Goal: Task Accomplishment & Management: Use online tool/utility

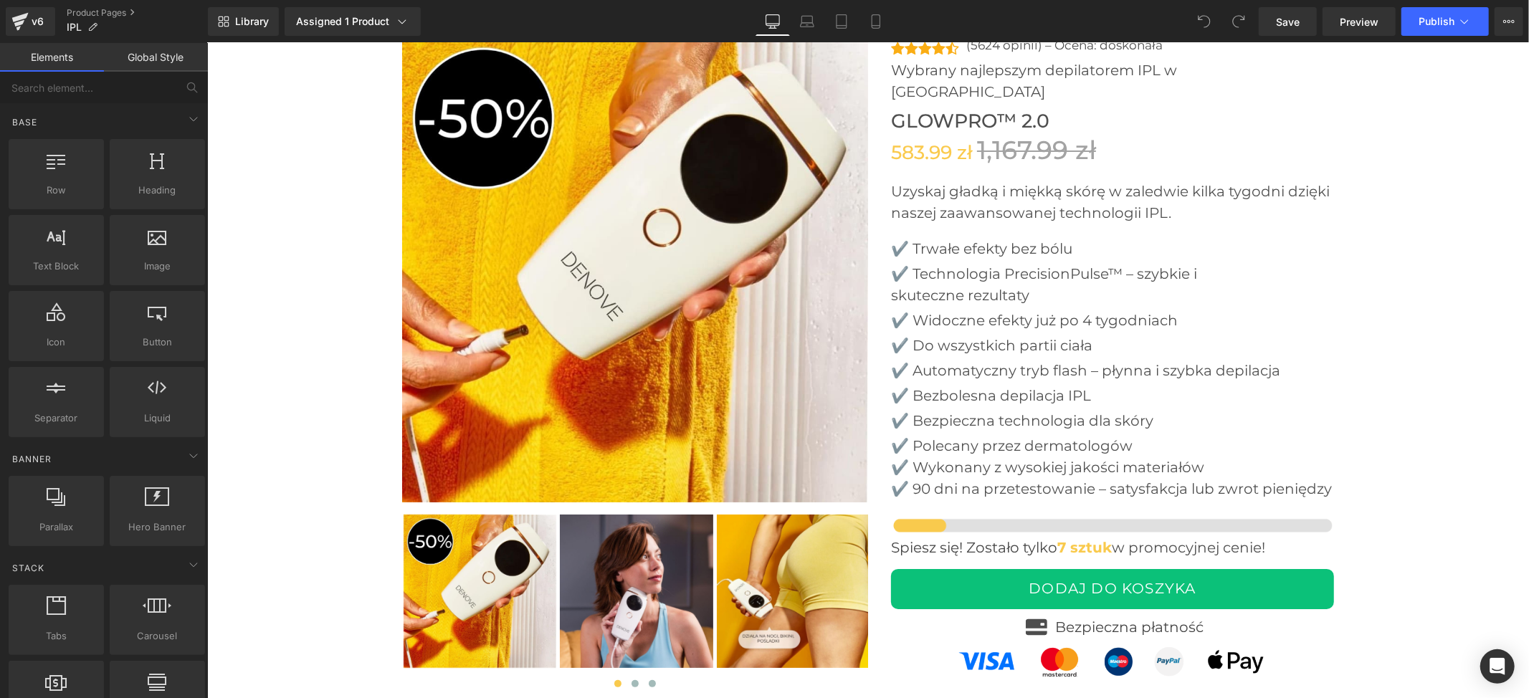
scroll to position [4491, 0]
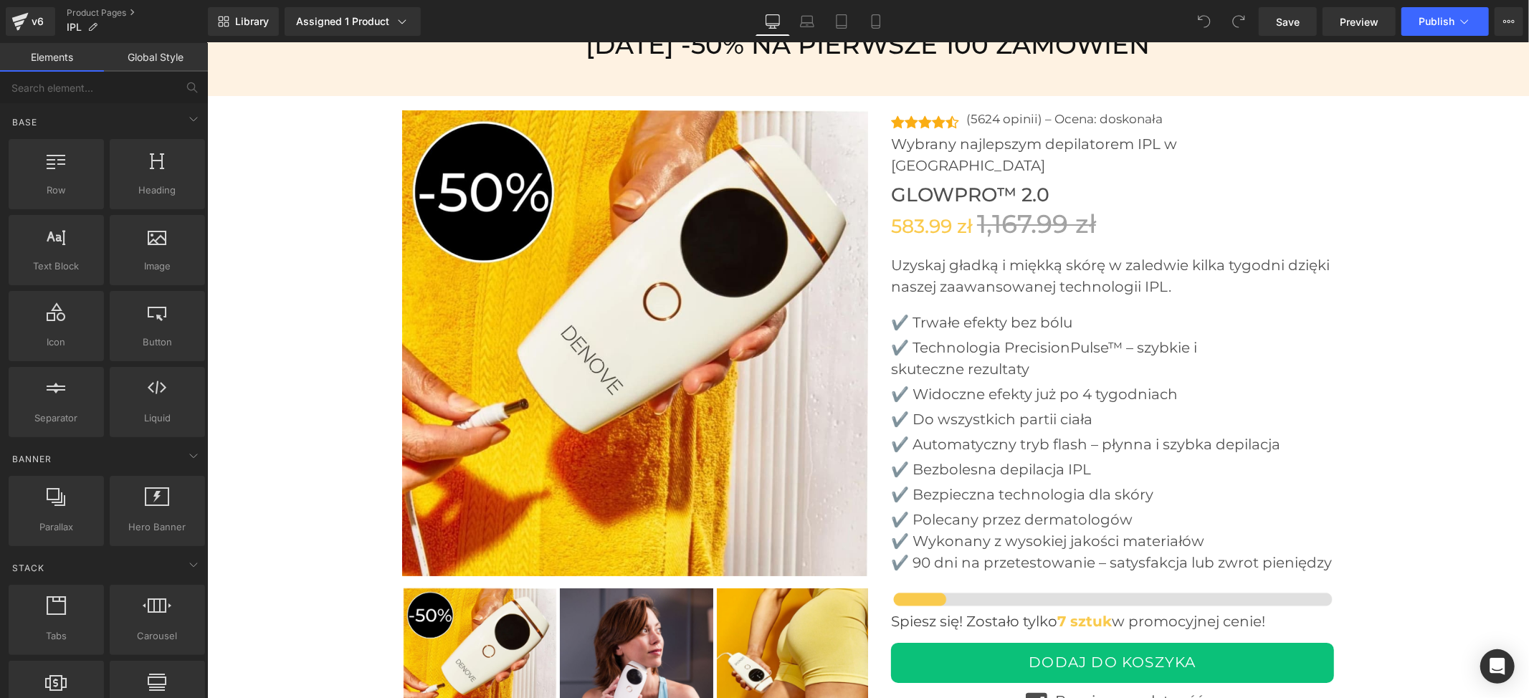
click at [657, 395] on img at bounding box center [634, 343] width 466 height 466
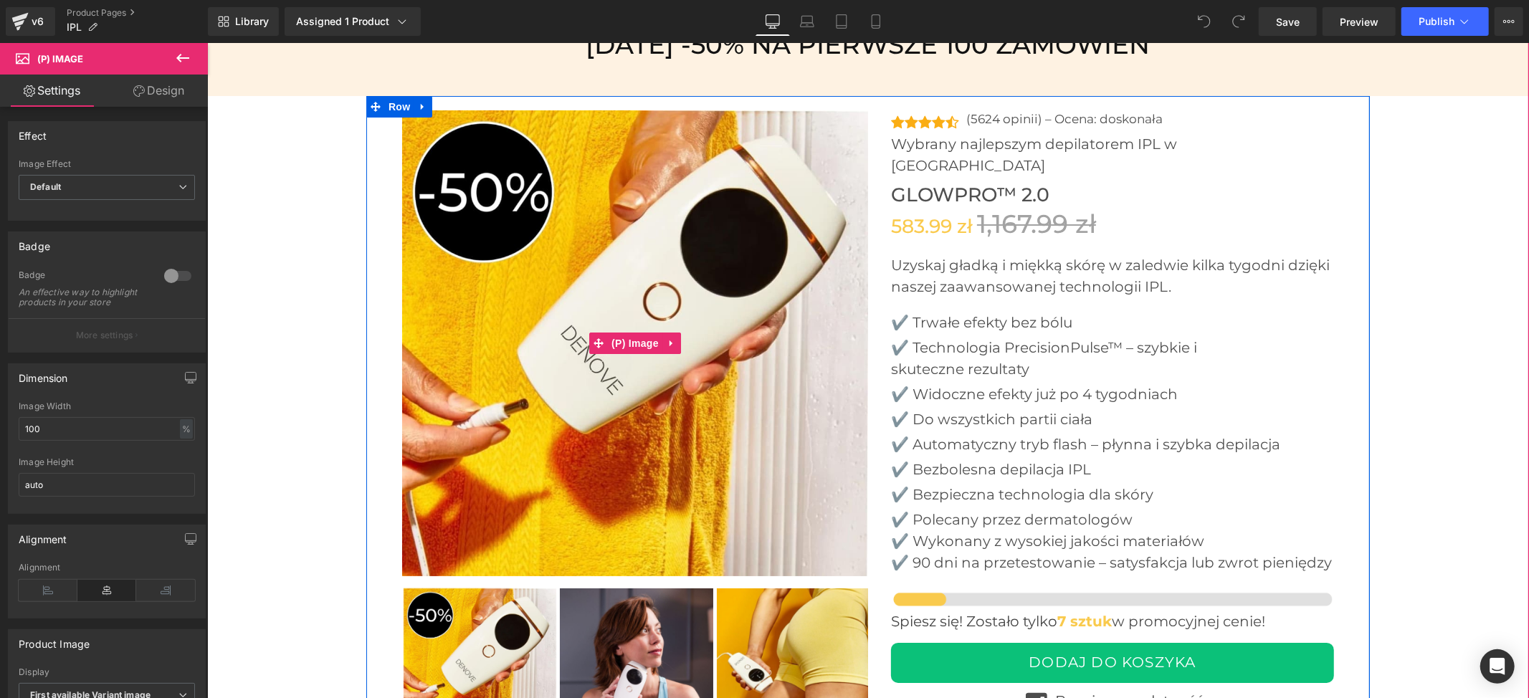
click at [666, 342] on icon at bounding box center [671, 343] width 10 height 11
click at [675, 341] on icon at bounding box center [680, 343] width 10 height 10
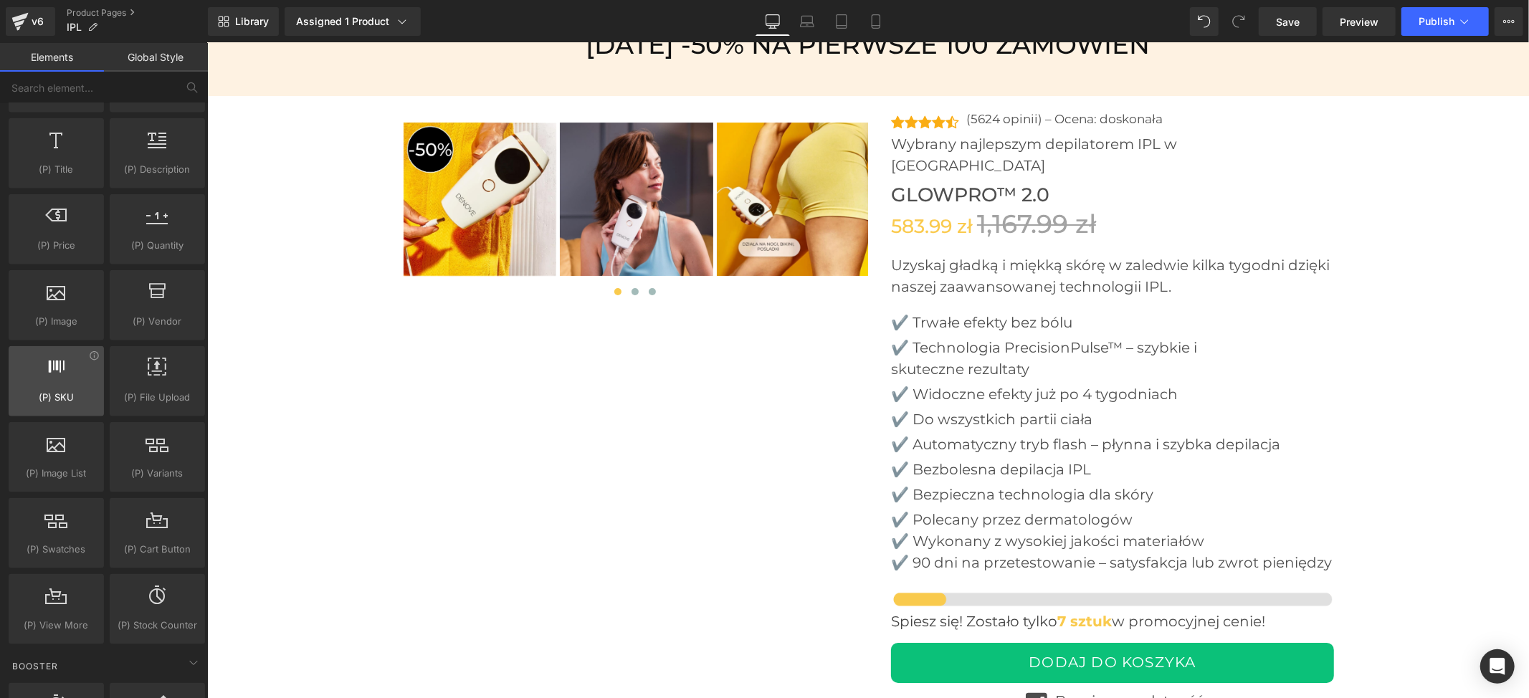
scroll to position [1433, 0]
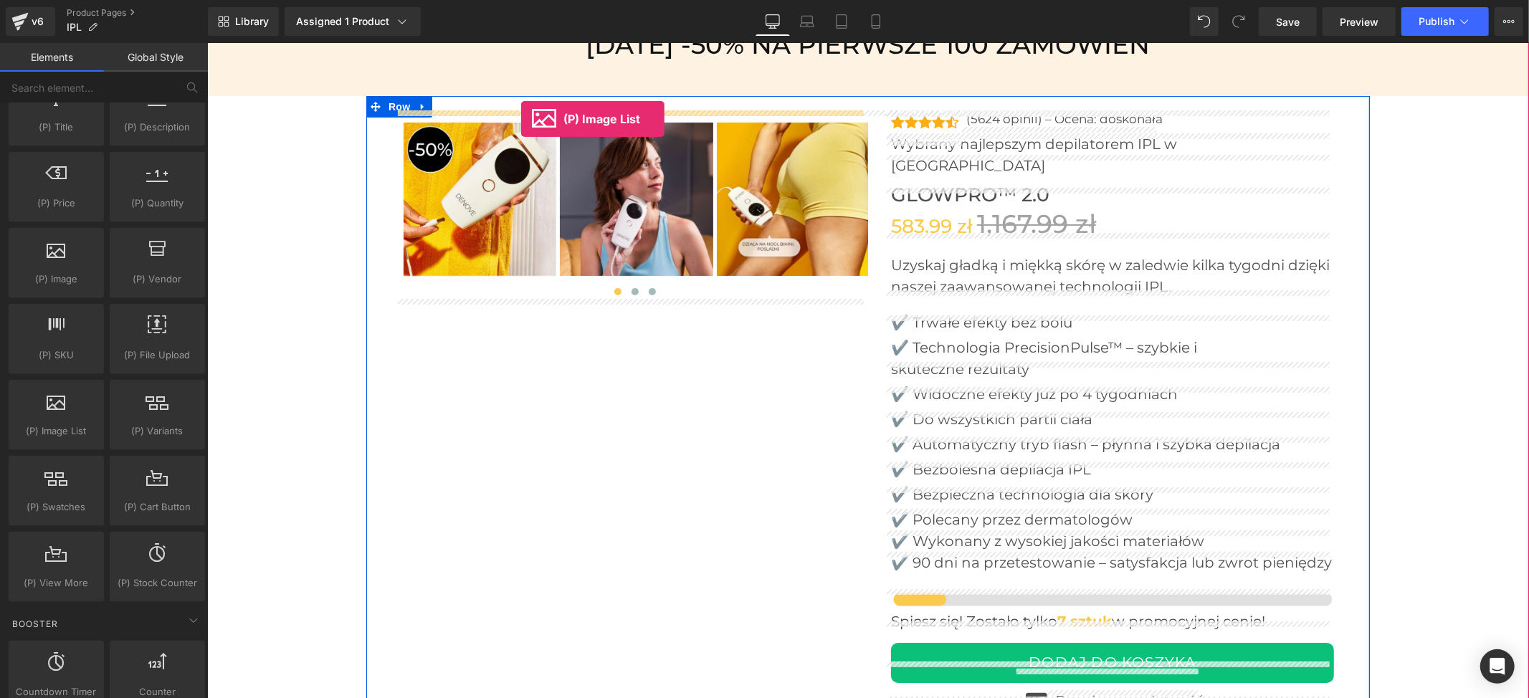
drag, startPoint x: 270, startPoint y: 473, endPoint x: 520, endPoint y: 118, distance: 434.1
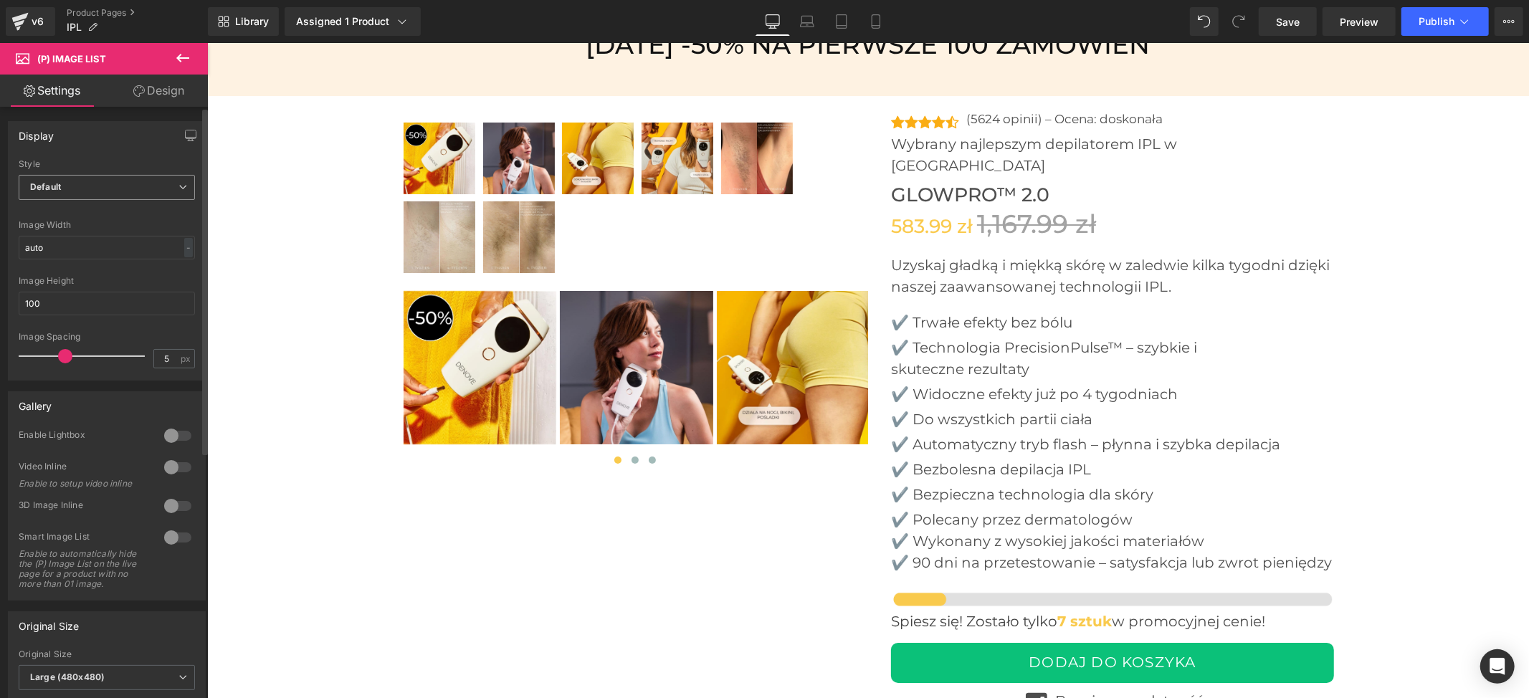
click at [104, 182] on span "Default" at bounding box center [107, 187] width 176 height 25
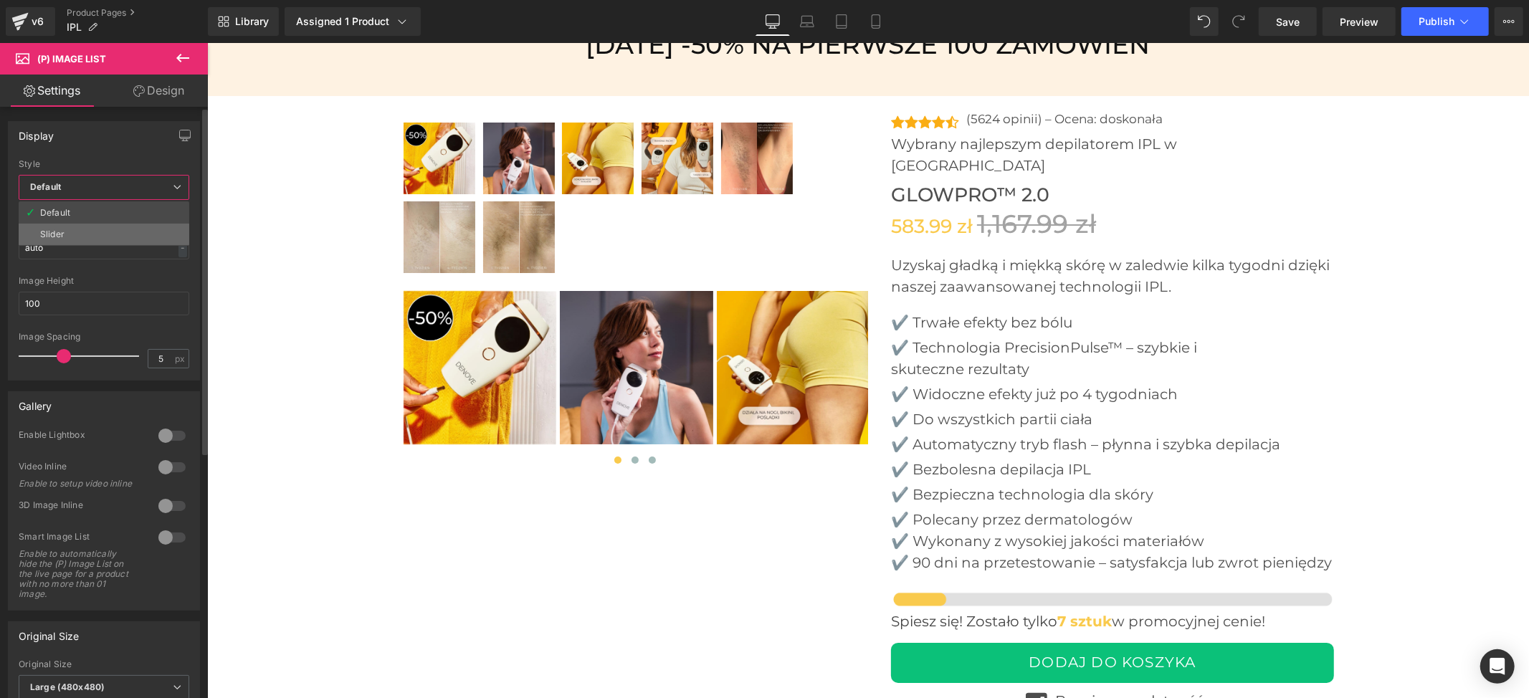
click at [112, 234] on li "Slider" at bounding box center [104, 235] width 171 height 22
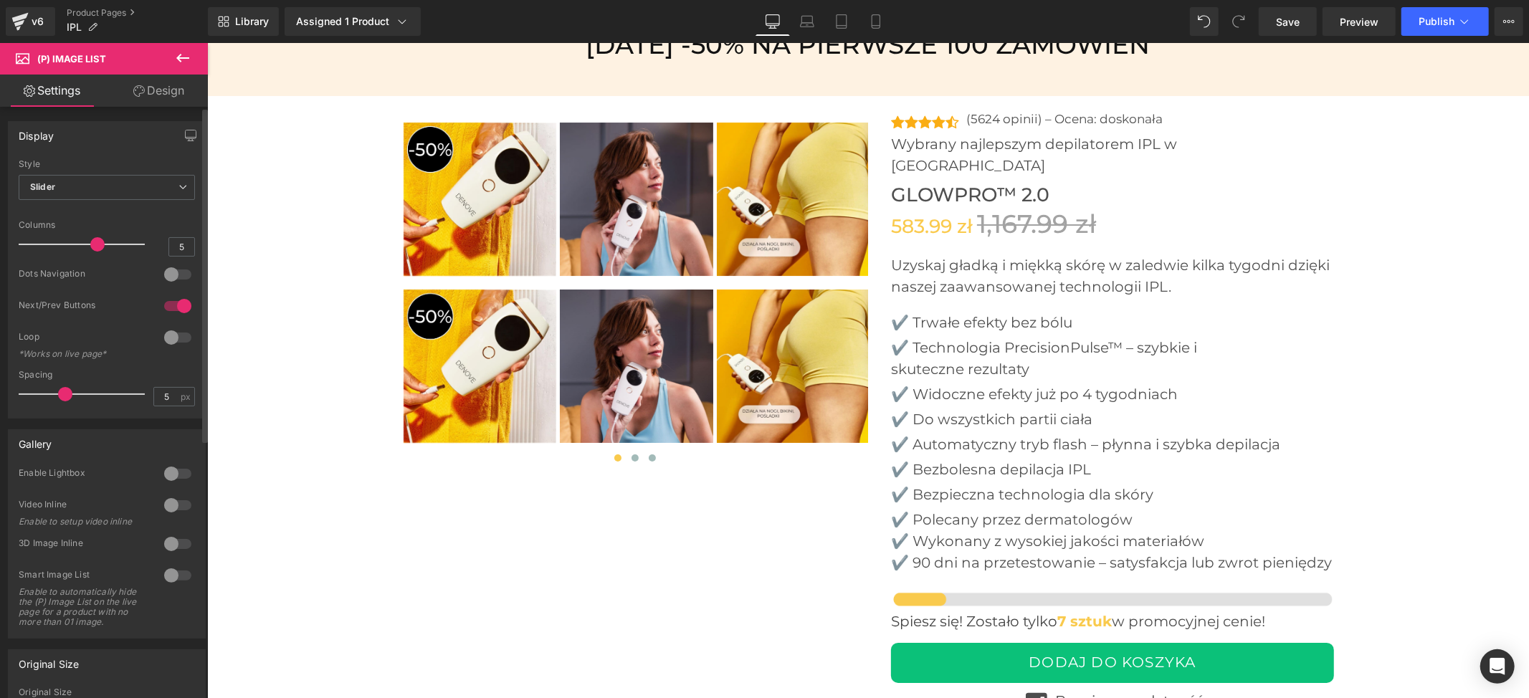
drag, startPoint x: 118, startPoint y: 244, endPoint x: 4, endPoint y: 242, distance: 114.7
click at [0, 244] on div "Display Default Slider Style Slider Default Slider 5 Columns 5 4 Columns 4 3 Co…" at bounding box center [107, 264] width 214 height 308
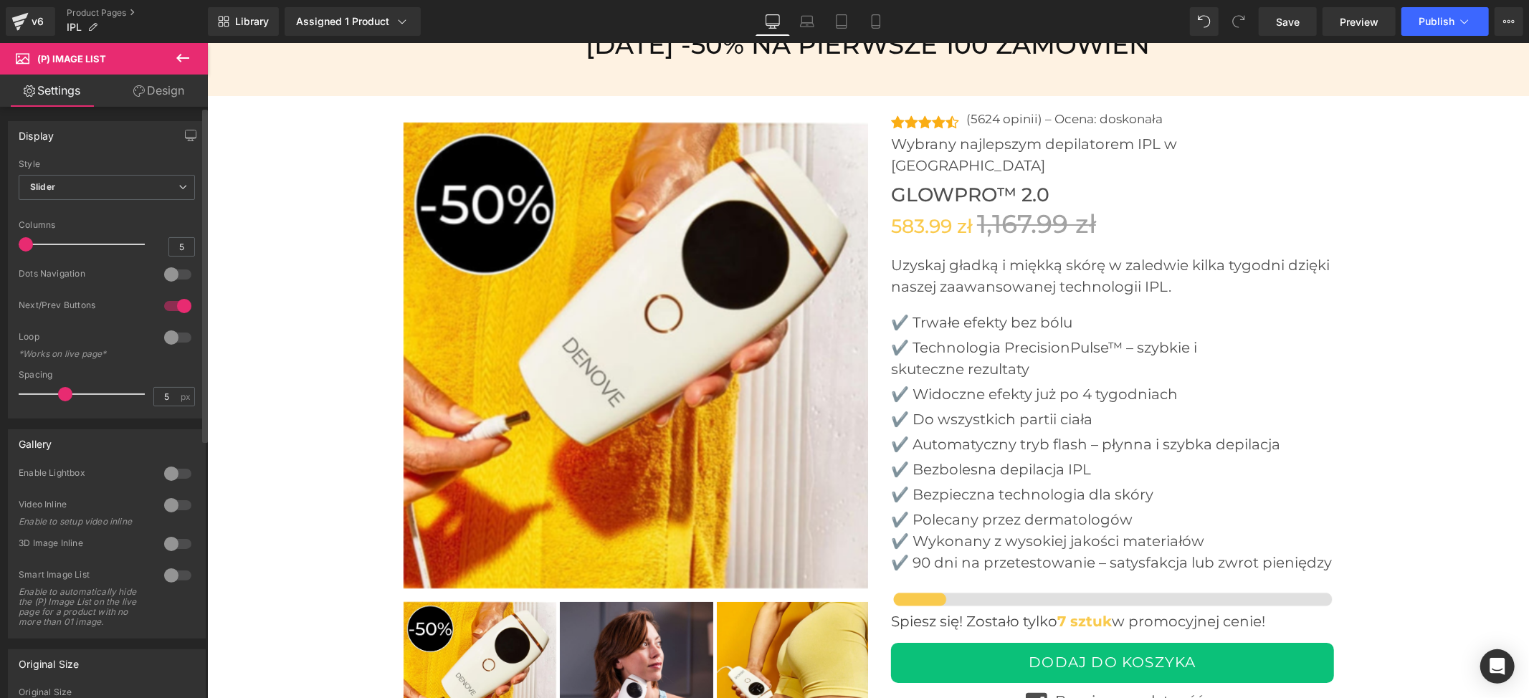
click at [170, 313] on div at bounding box center [178, 306] width 34 height 23
click at [811, 19] on icon at bounding box center [807, 21] width 14 height 14
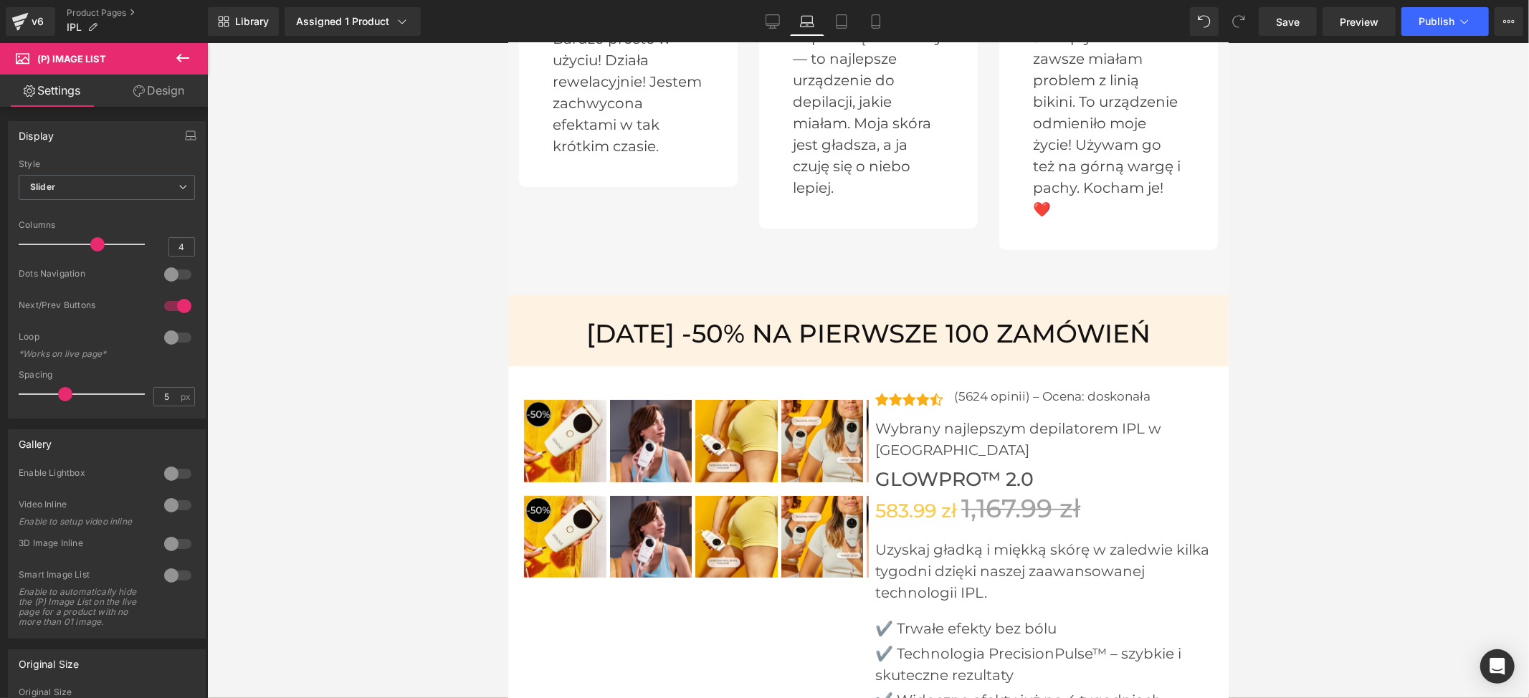
scroll to position [4732, 0]
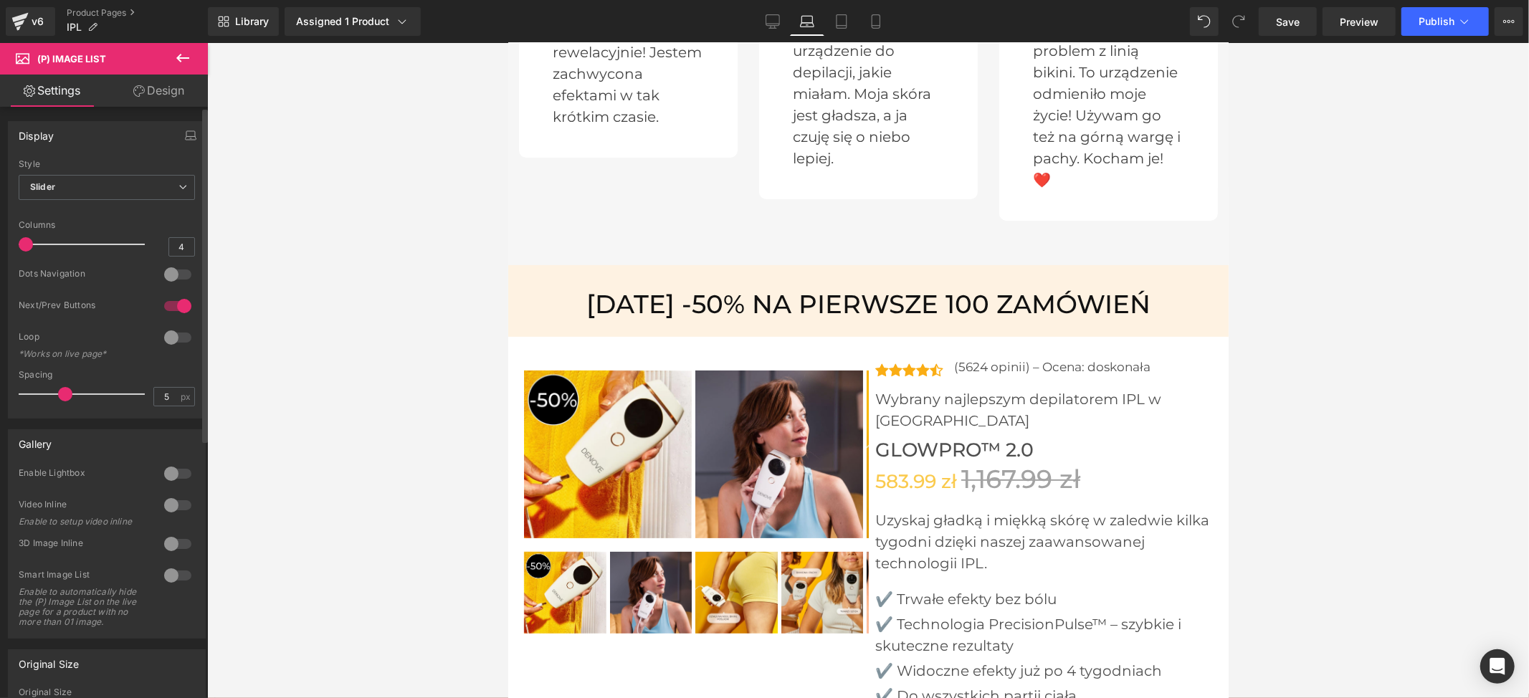
drag, startPoint x: 99, startPoint y: 244, endPoint x: 0, endPoint y: 249, distance: 99.0
click at [0, 249] on div "Display Default Slider Style Slider Default Slider 5 Columns 5 4 Columns 4 3 Co…" at bounding box center [107, 264] width 214 height 308
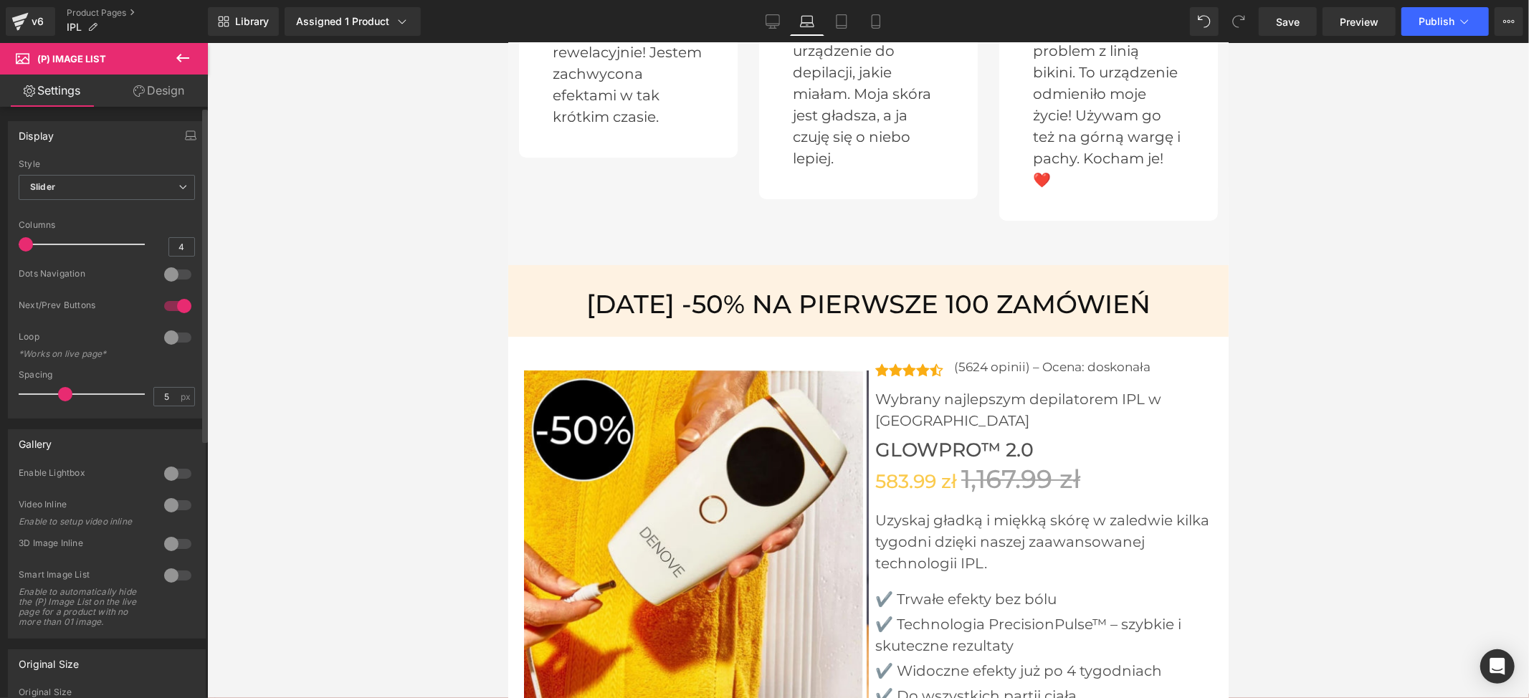
click at [175, 308] on div at bounding box center [178, 306] width 34 height 23
click at [835, 22] on icon at bounding box center [841, 21] width 14 height 14
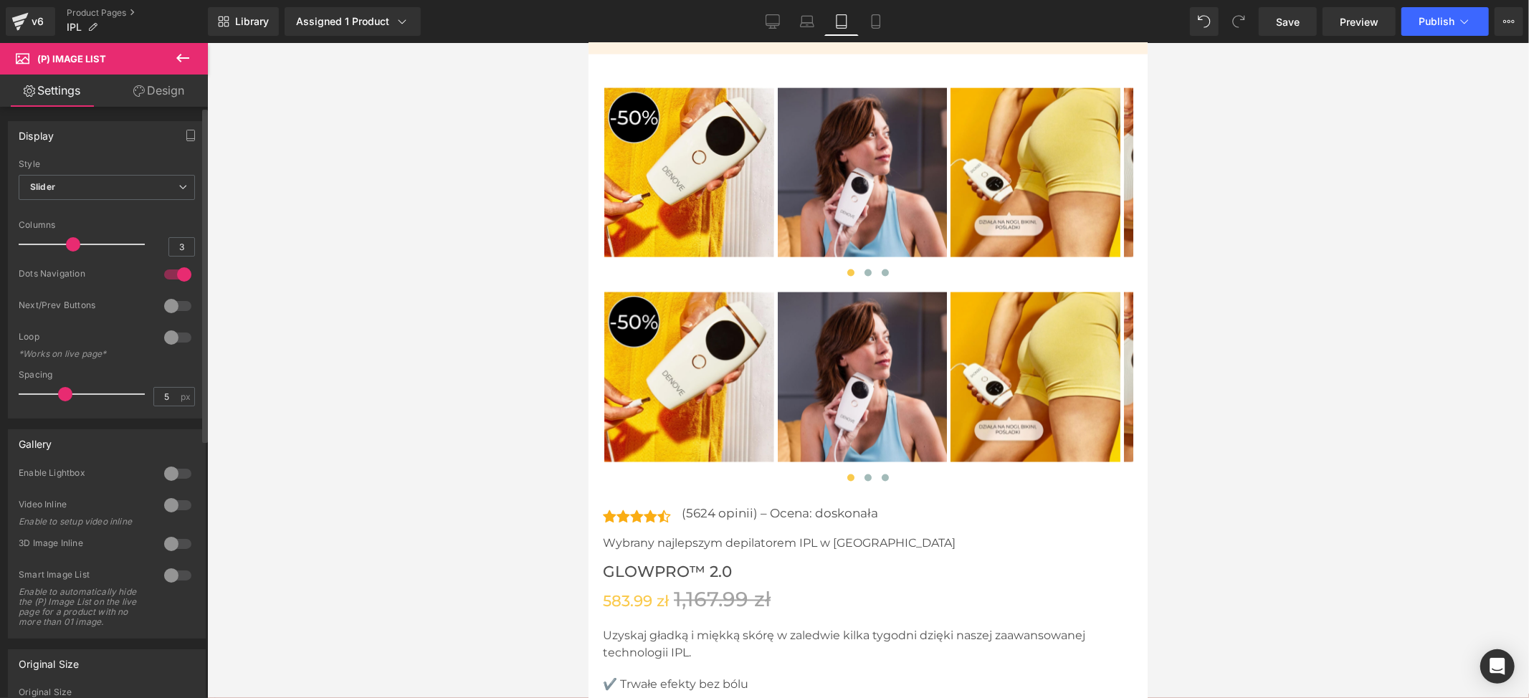
scroll to position [6403, 0]
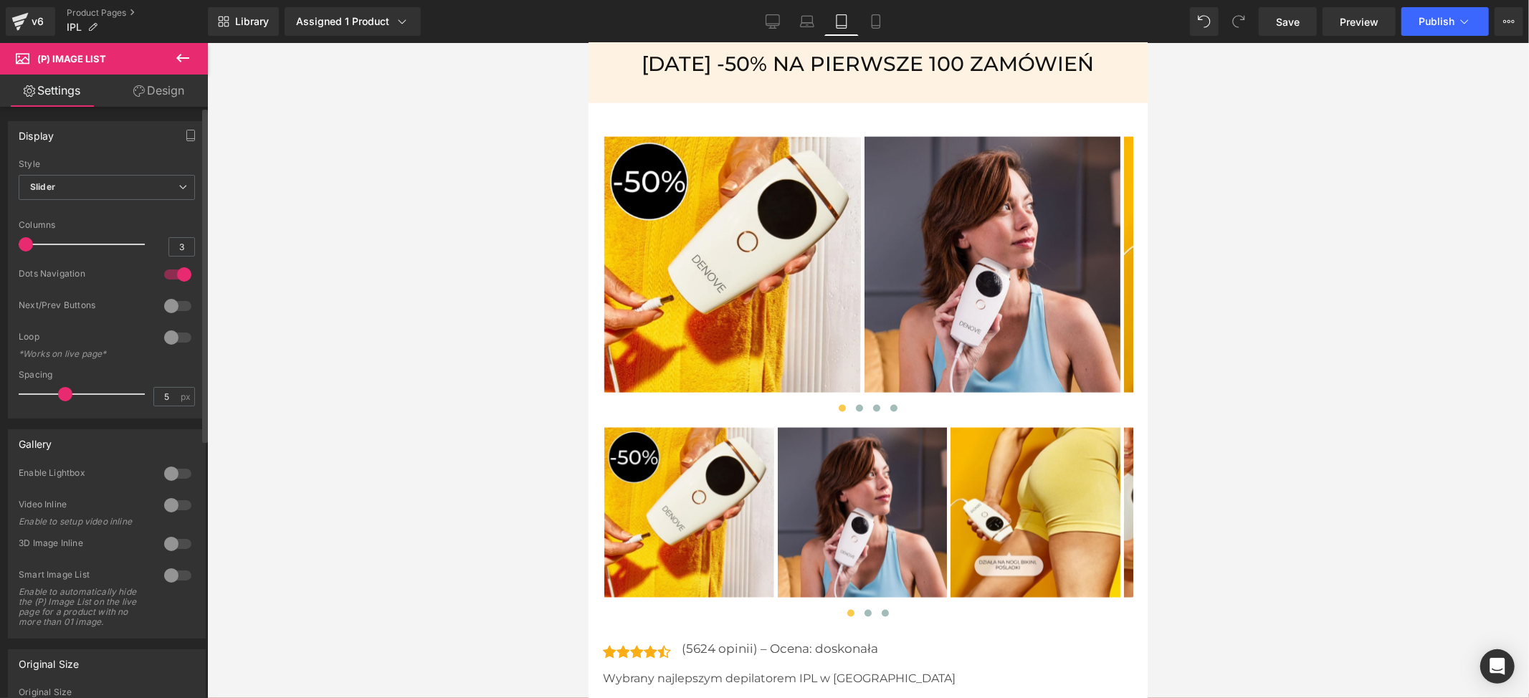
drag, startPoint x: 77, startPoint y: 245, endPoint x: 6, endPoint y: 244, distance: 71.0
click at [6, 244] on div "Display Default Slider Style Slider Default Slider 5 Columns 5 4 Columns 4 3 Co…" at bounding box center [107, 264] width 214 height 308
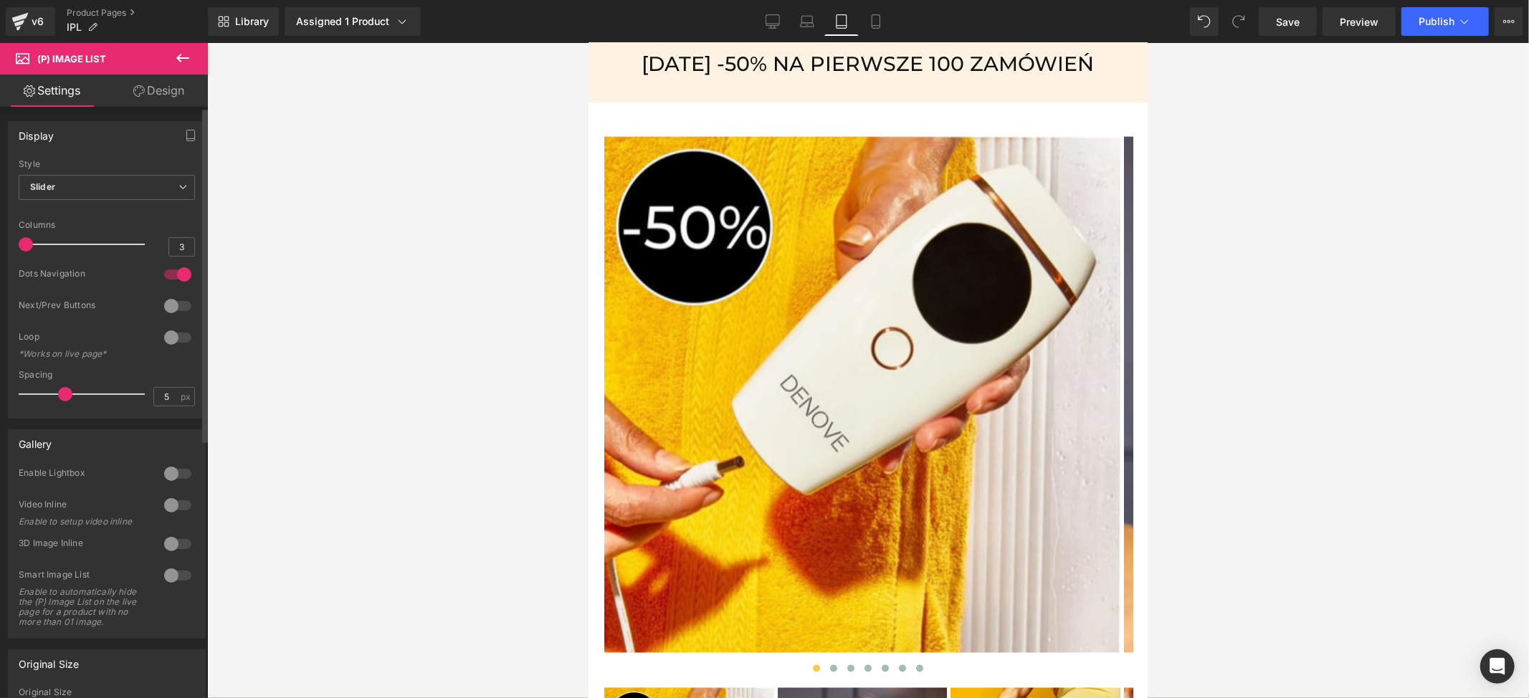
click at [172, 271] on div at bounding box center [178, 274] width 34 height 23
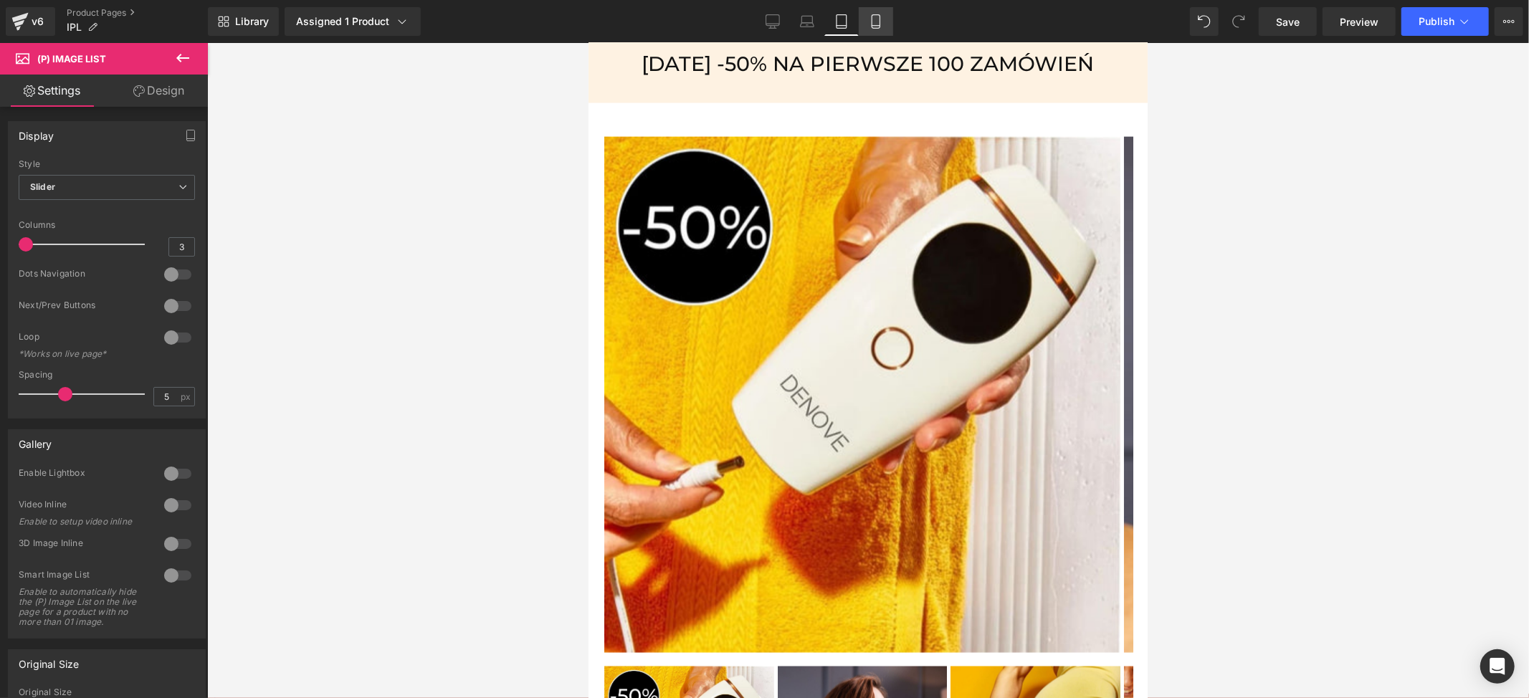
click at [880, 23] on icon at bounding box center [876, 21] width 14 height 14
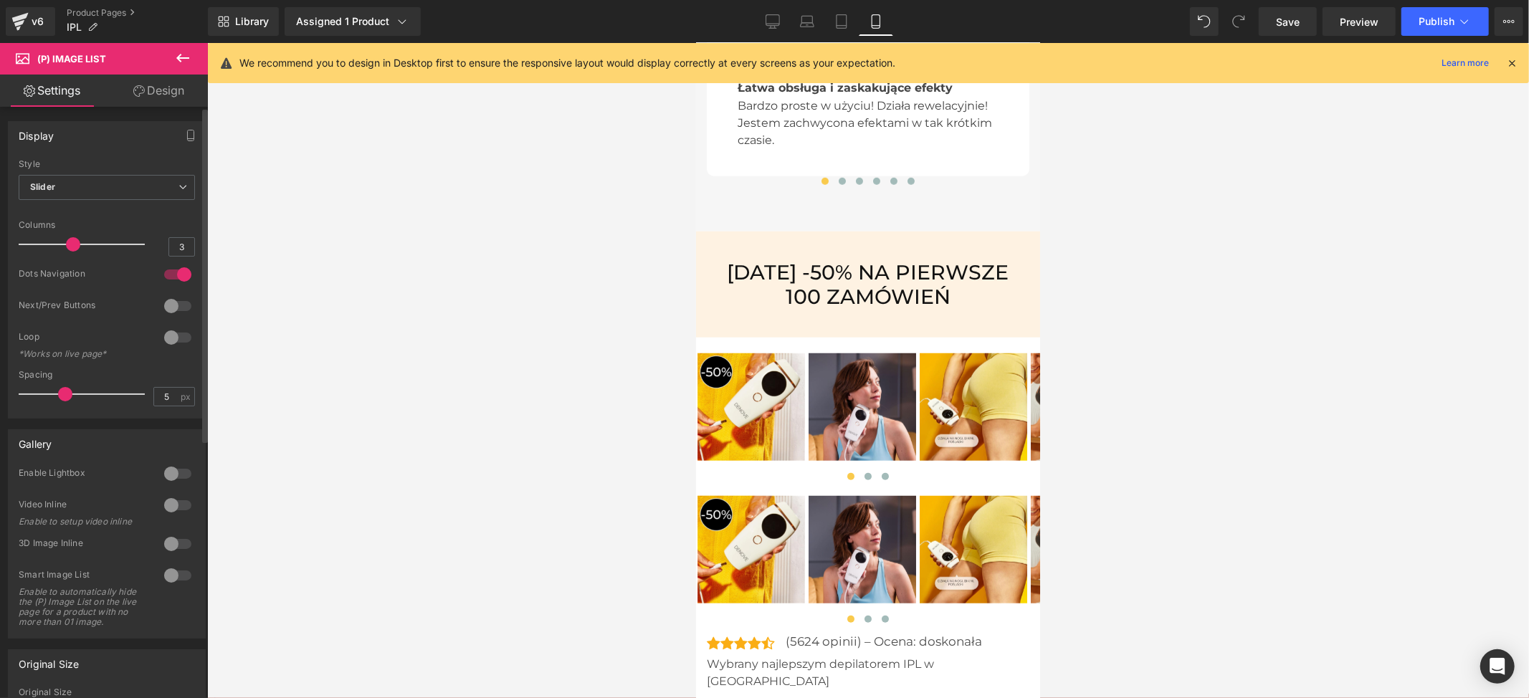
scroll to position [5725, 0]
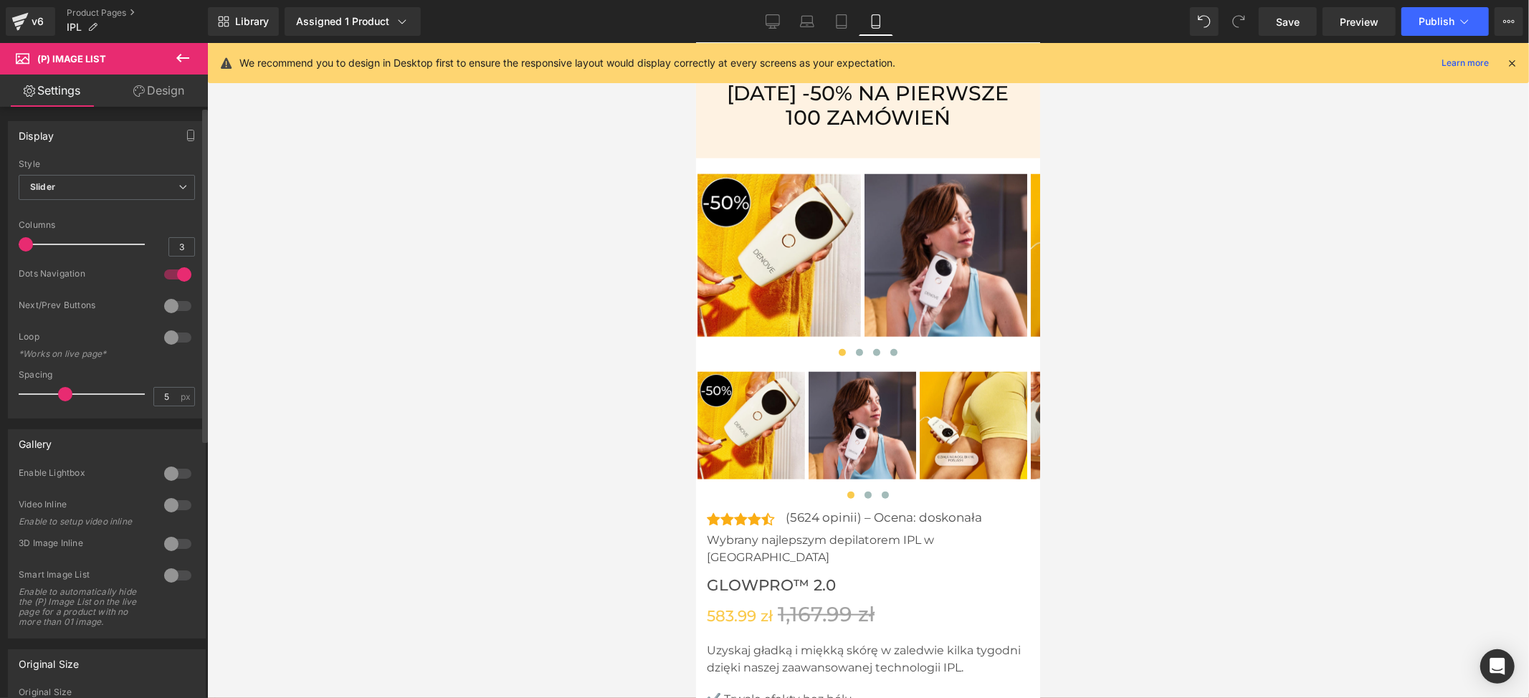
drag, startPoint x: 70, startPoint y: 245, endPoint x: 1, endPoint y: 245, distance: 69.5
click at [1, 245] on div "Display Default Slider Style Slider Default Slider 5 Columns 5 4 Columns 4 3 Co…" at bounding box center [107, 264] width 214 height 308
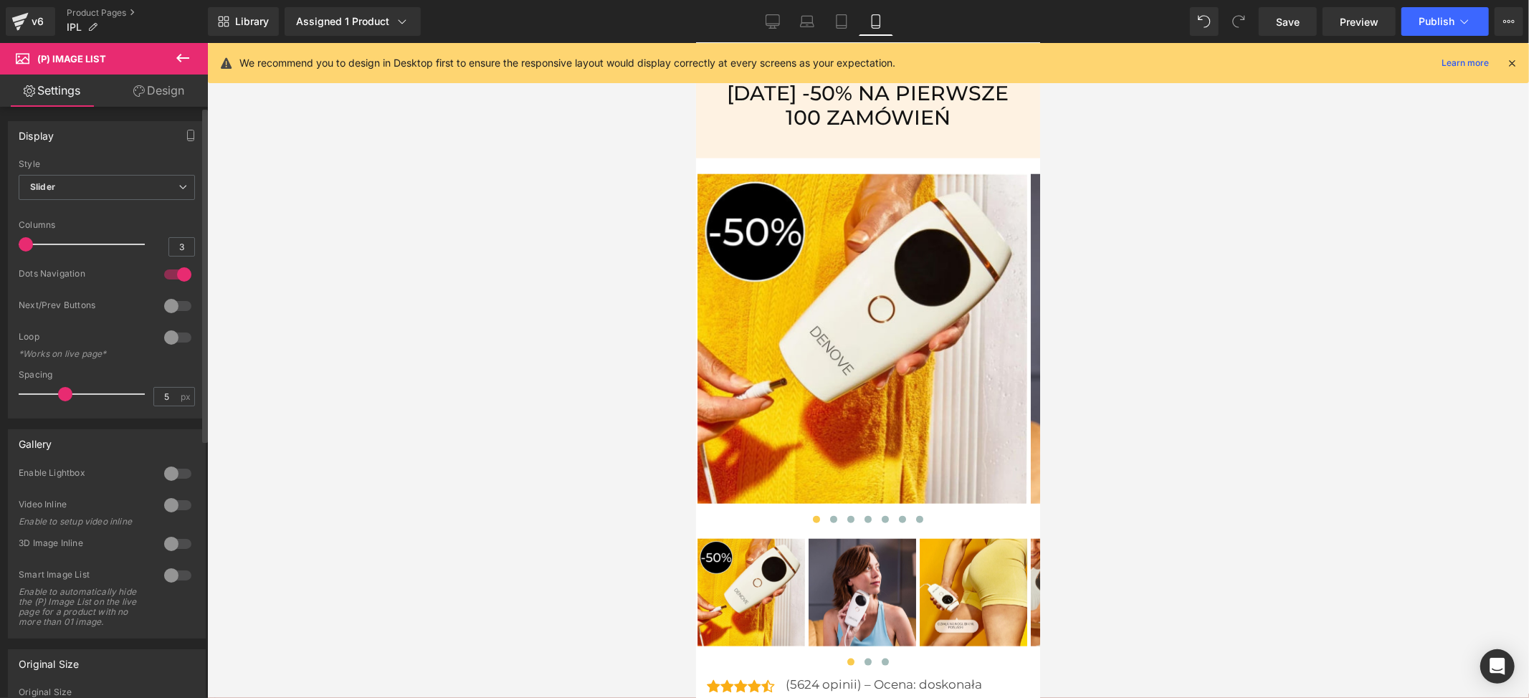
click at [175, 272] on div at bounding box center [178, 274] width 34 height 23
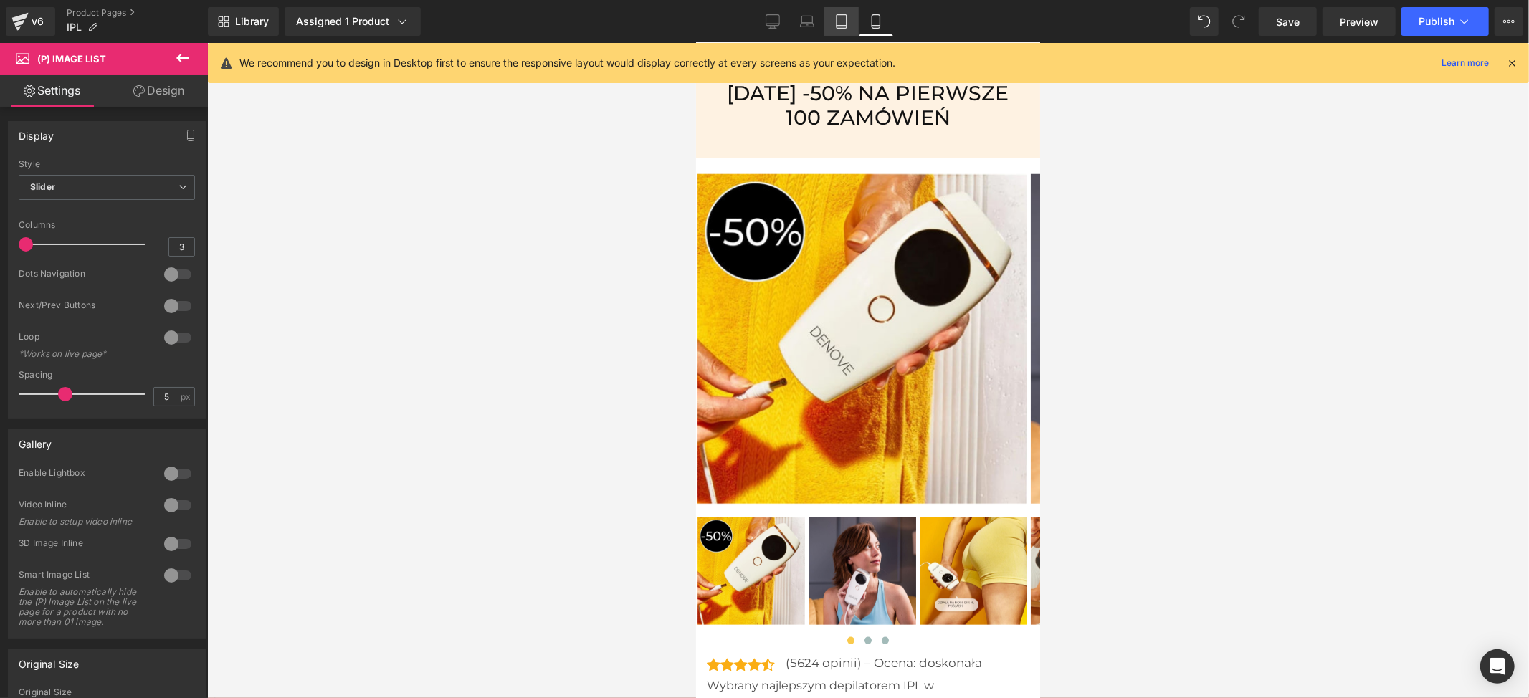
click at [844, 17] on icon at bounding box center [841, 21] width 14 height 14
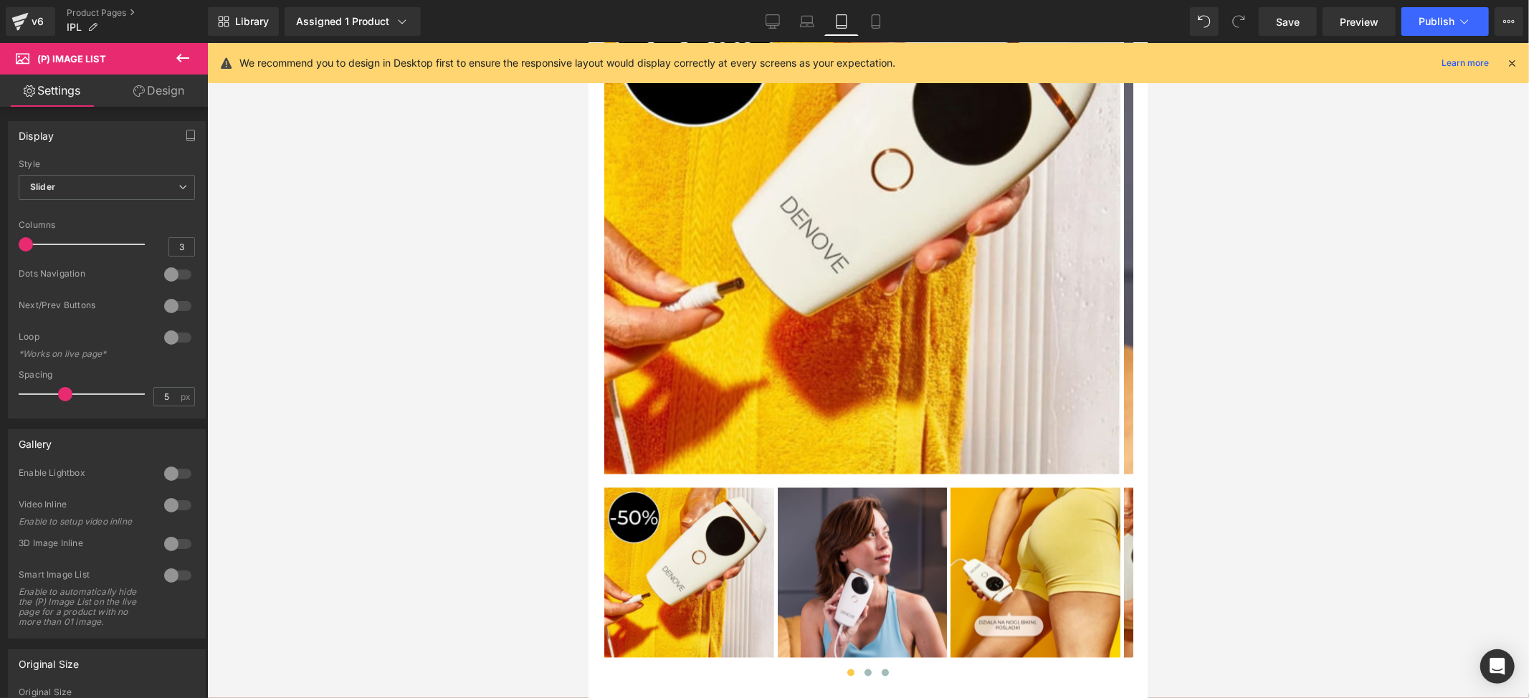
scroll to position [6403, 0]
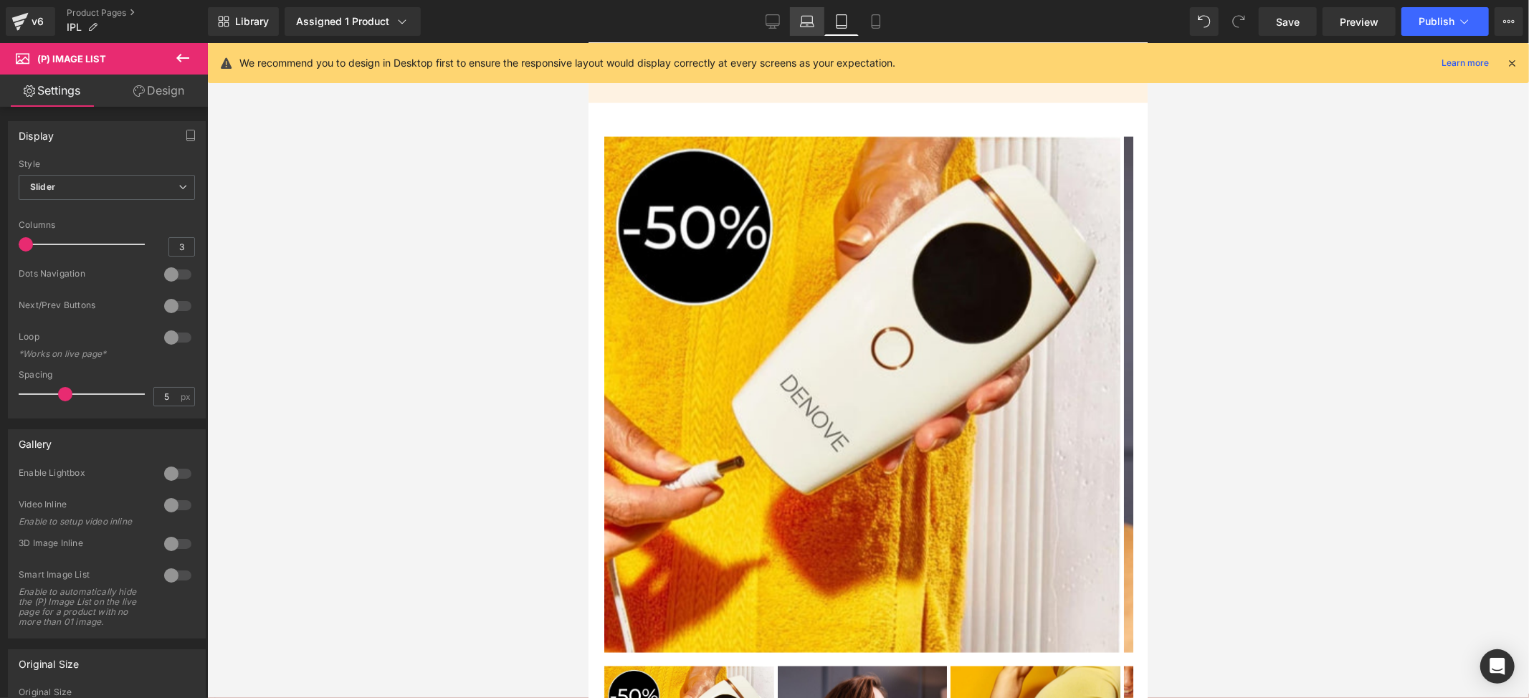
click at [801, 24] on icon at bounding box center [807, 25] width 14 height 4
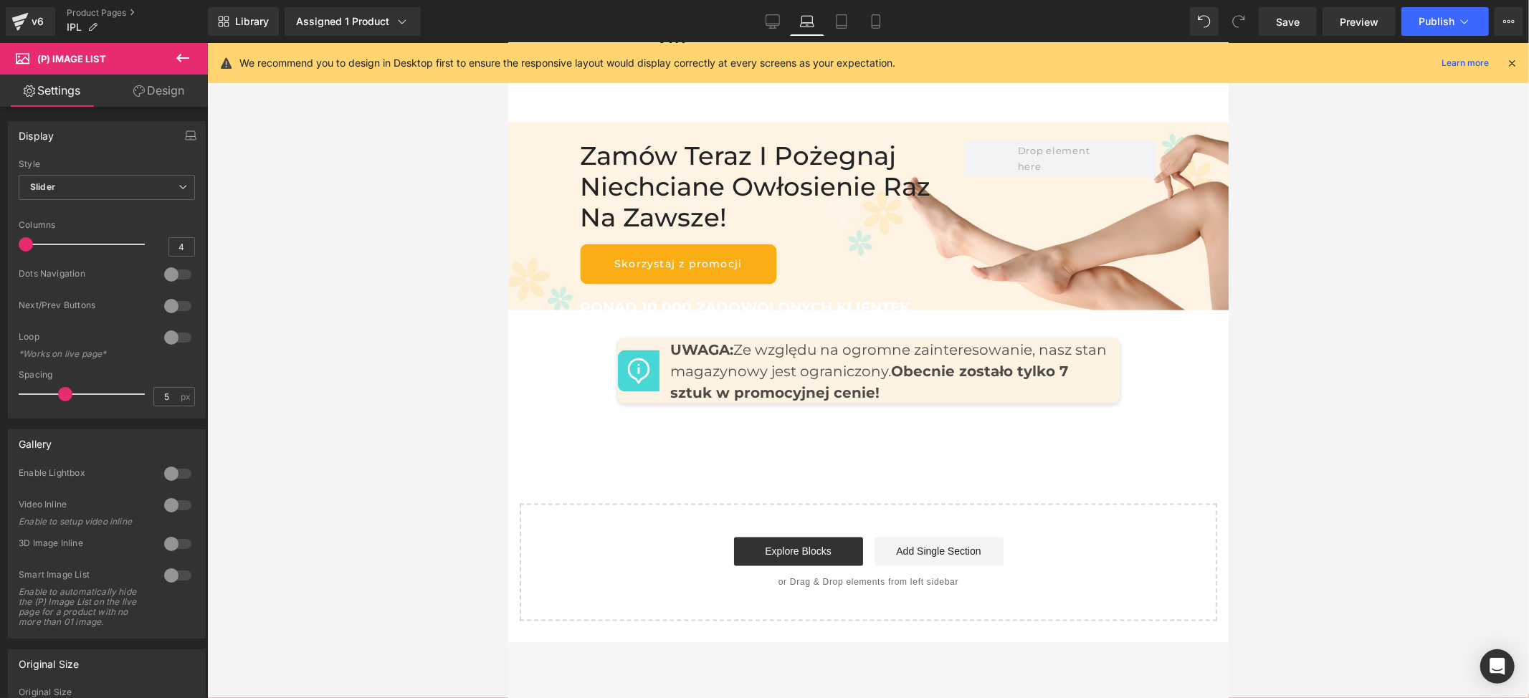
scroll to position [4846, 0]
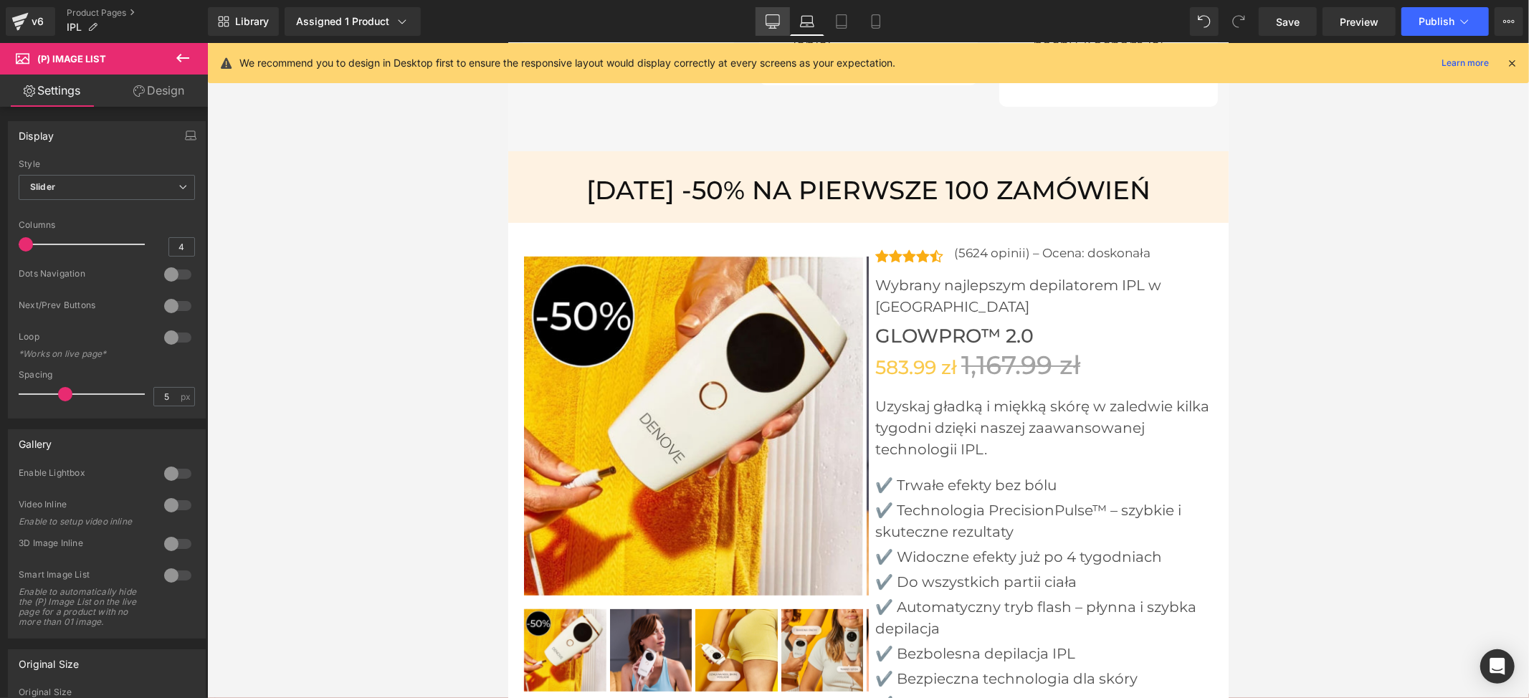
click at [769, 27] on icon at bounding box center [772, 21] width 14 height 14
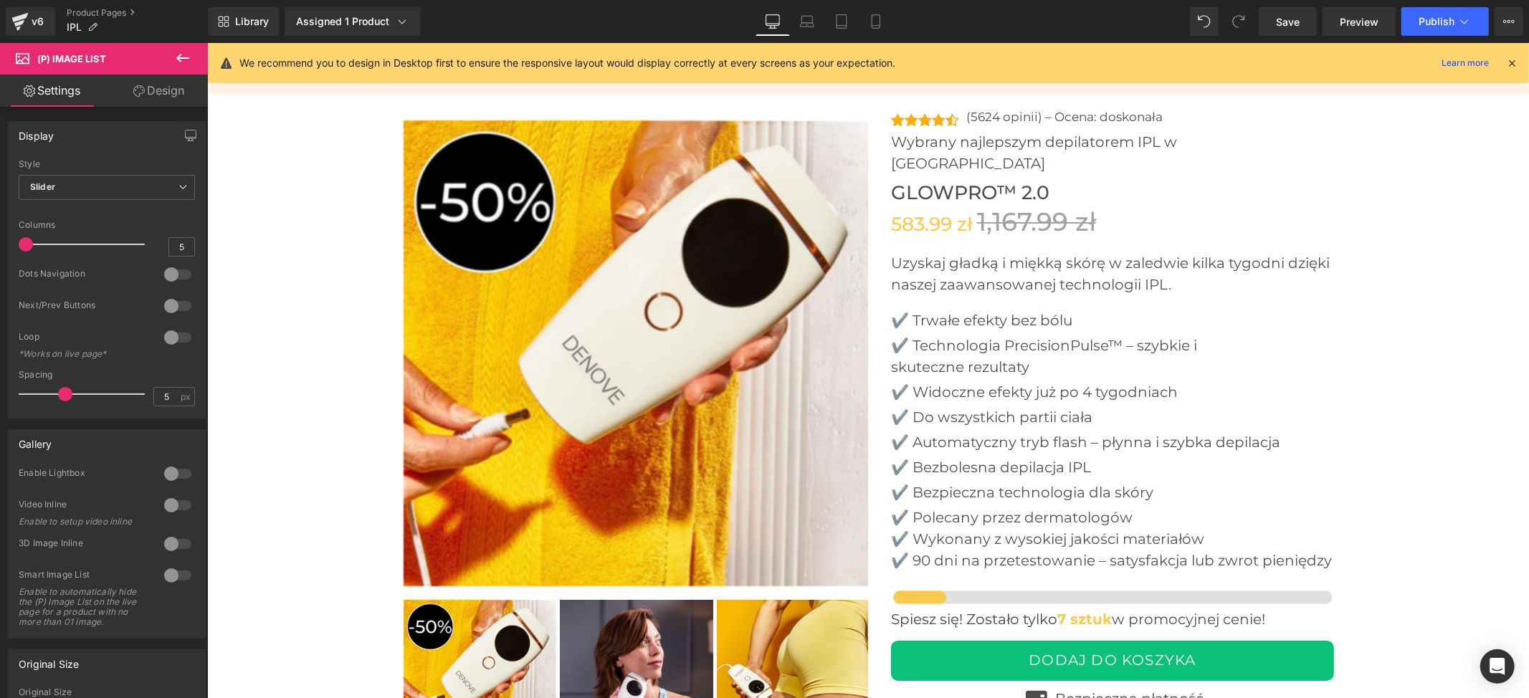
scroll to position [4464, 0]
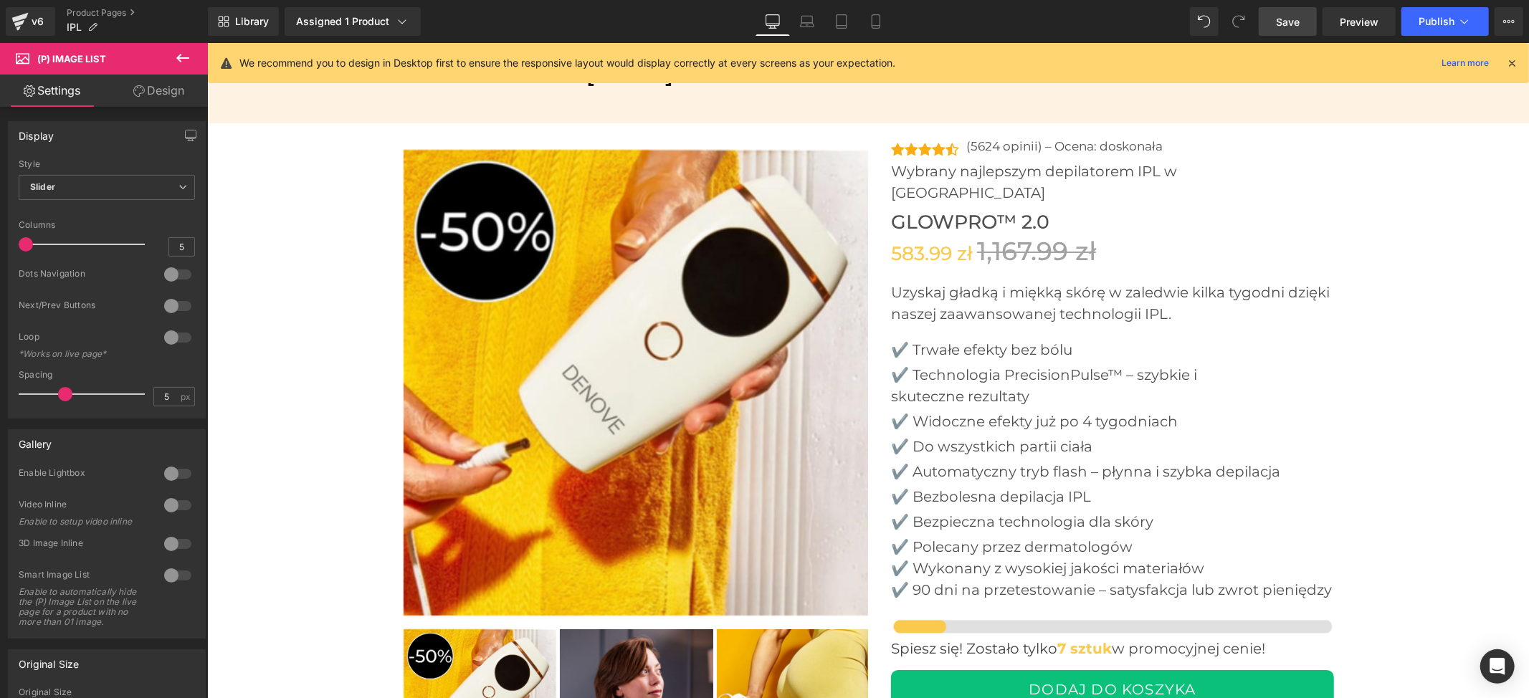
click at [1282, 24] on span "Save" at bounding box center [1288, 21] width 24 height 15
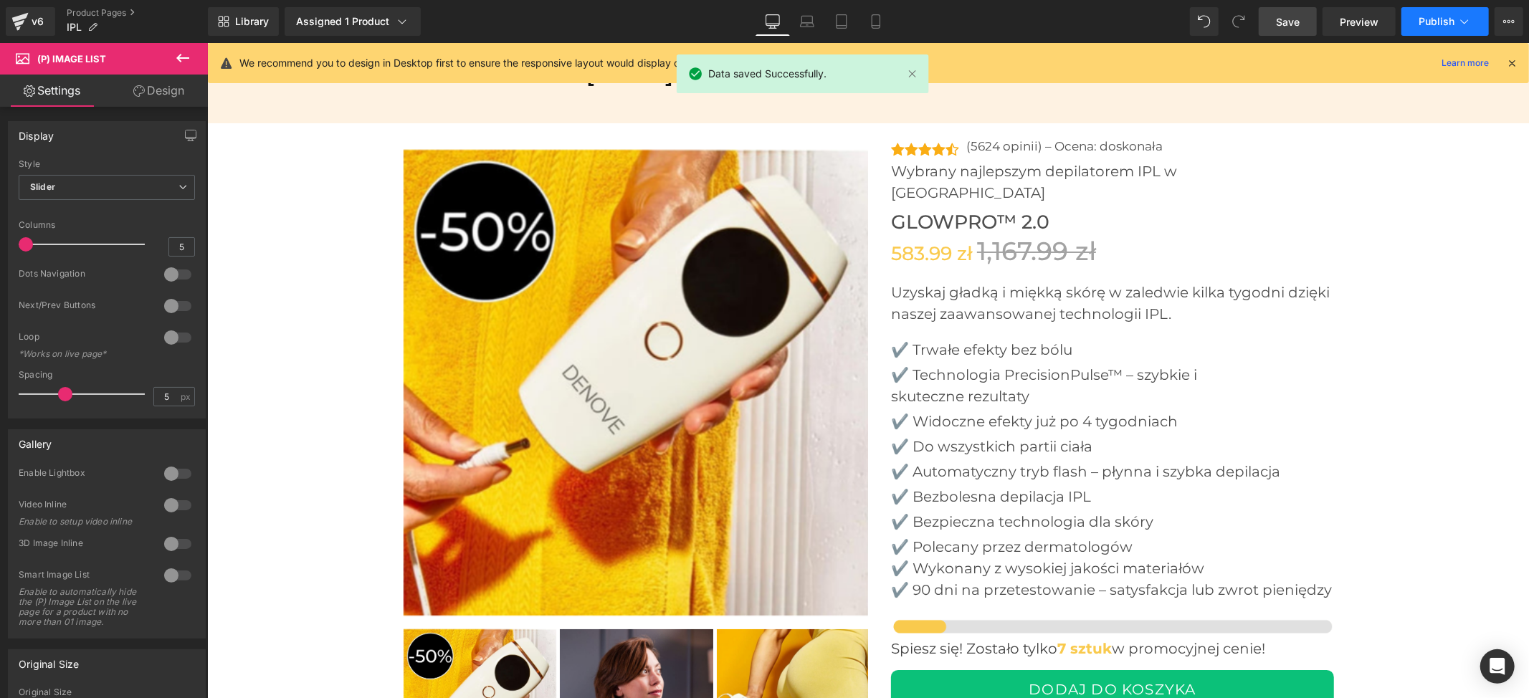
click at [1449, 7] on button "Publish" at bounding box center [1444, 21] width 87 height 29
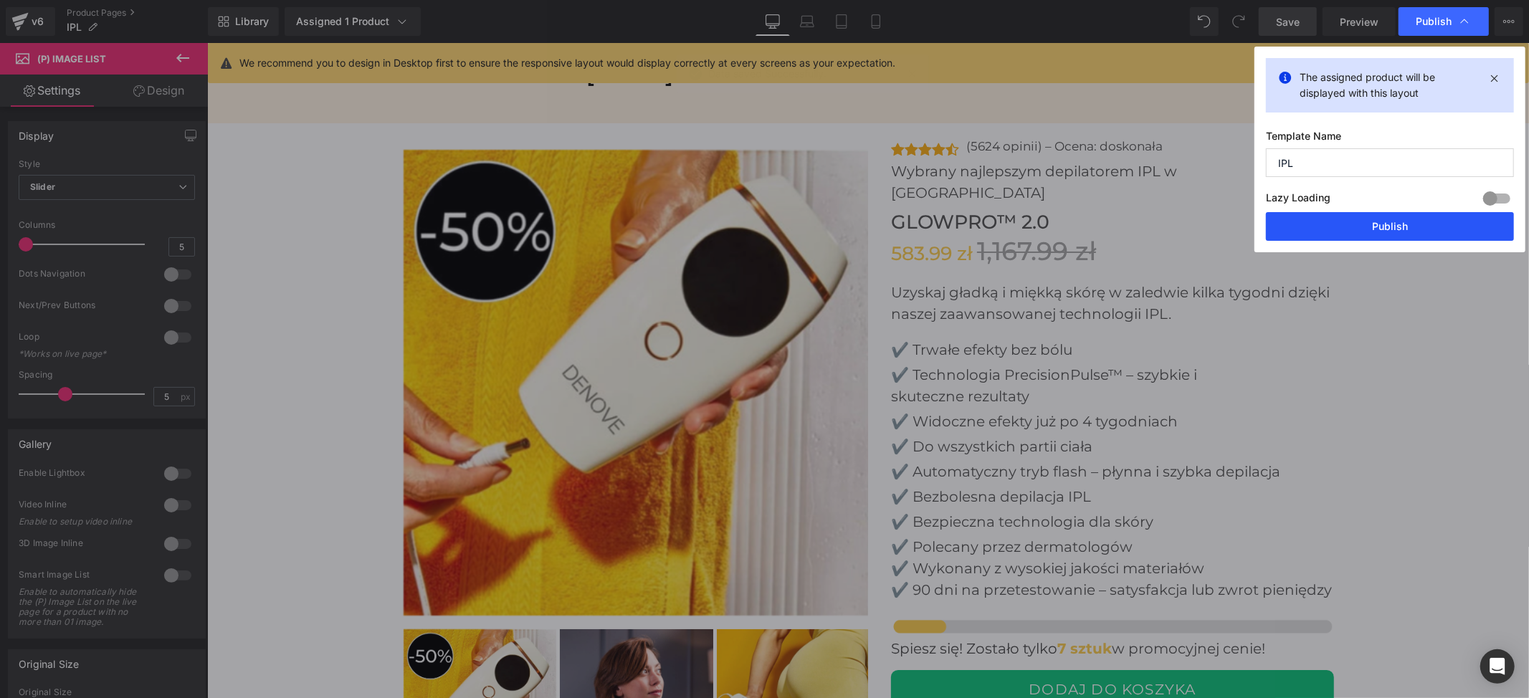
click at [1335, 224] on button "Publish" at bounding box center [1390, 226] width 248 height 29
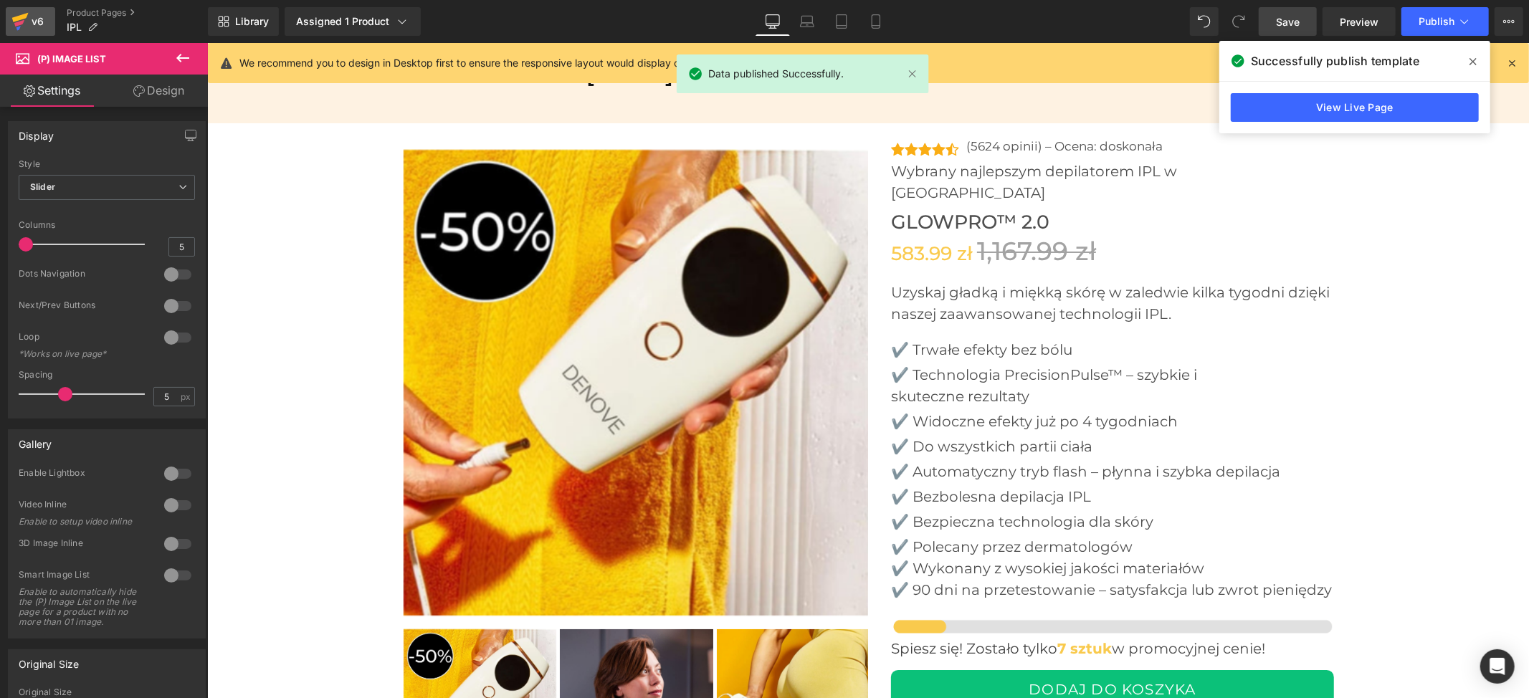
click at [19, 32] on icon at bounding box center [19, 22] width 17 height 36
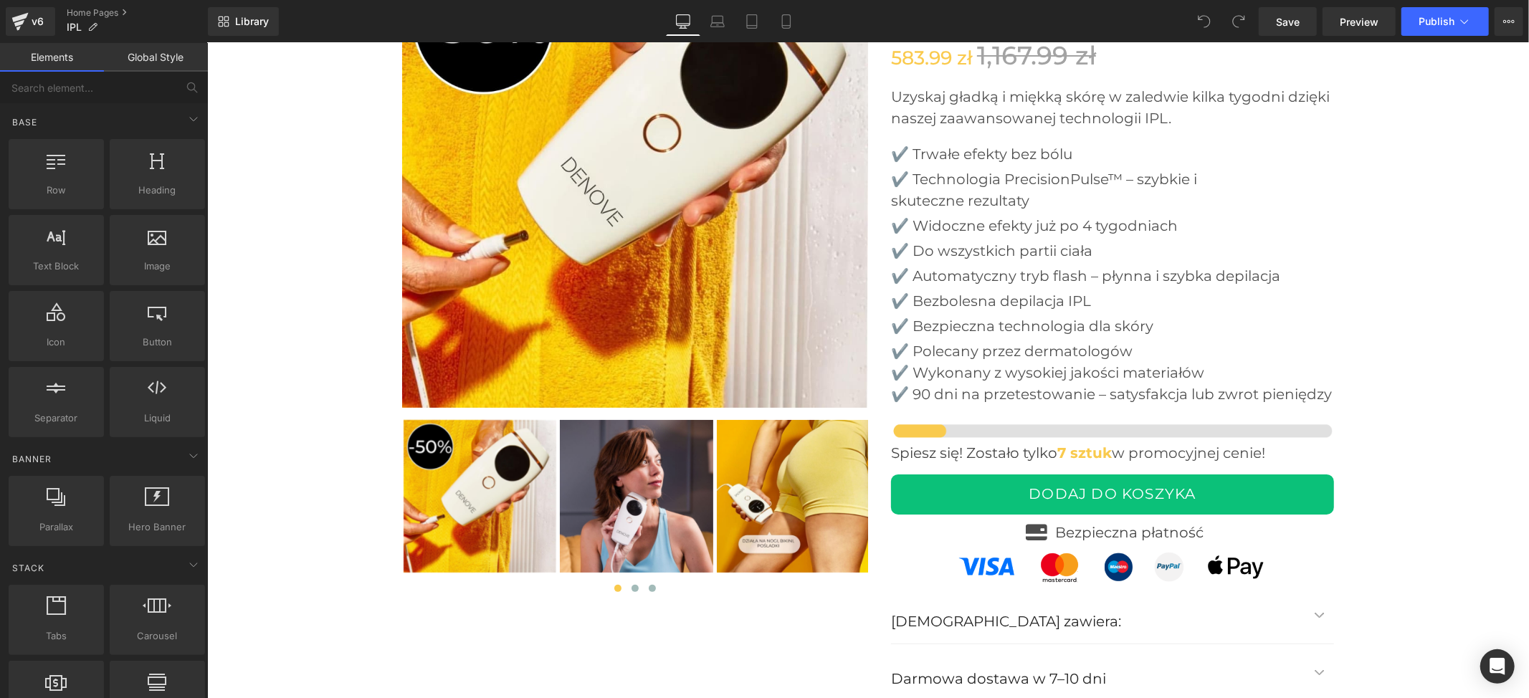
scroll to position [4491, 0]
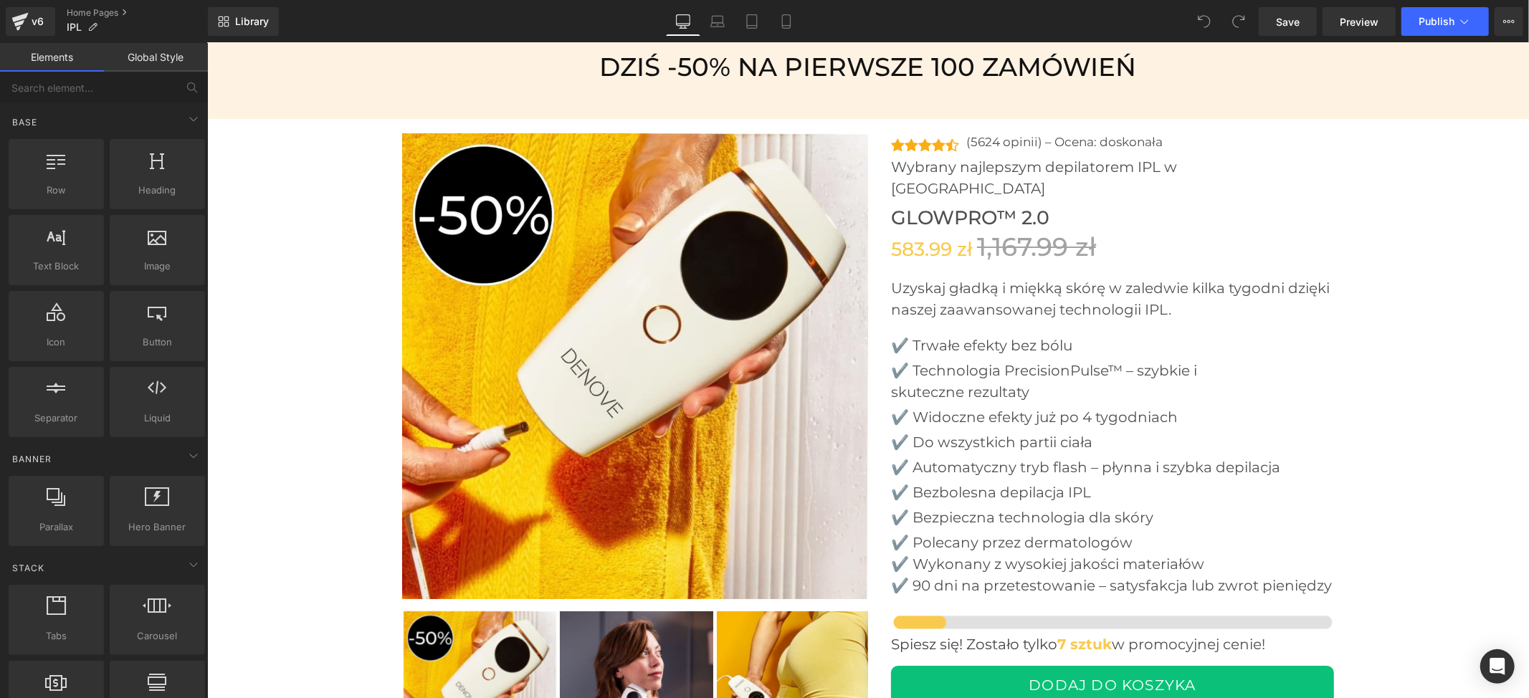
drag, startPoint x: 628, startPoint y: 324, endPoint x: 649, endPoint y: 326, distance: 21.6
click at [628, 324] on img at bounding box center [634, 366] width 466 height 466
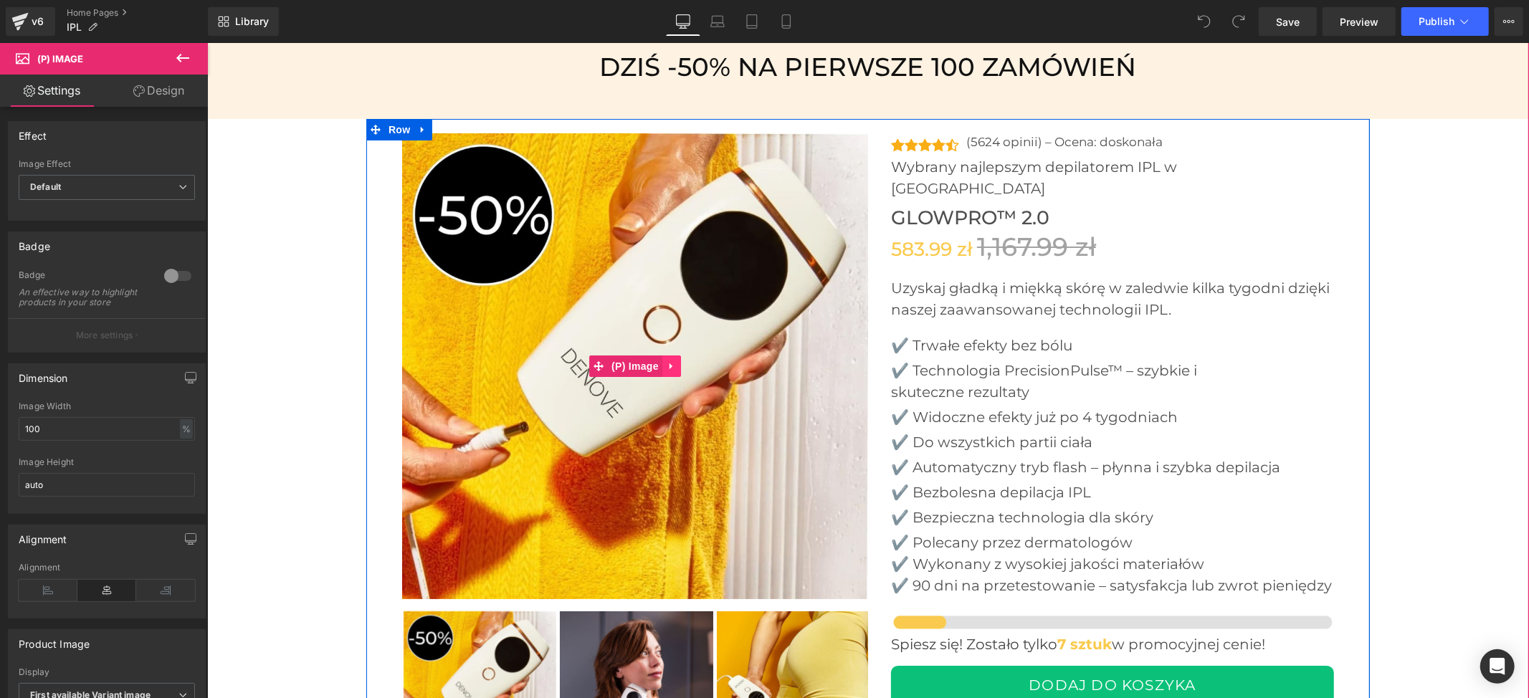
click at [666, 360] on icon at bounding box center [671, 365] width 10 height 11
drag, startPoint x: 674, startPoint y: 338, endPoint x: 664, endPoint y: 341, distance: 10.4
click at [675, 361] on icon at bounding box center [680, 366] width 10 height 10
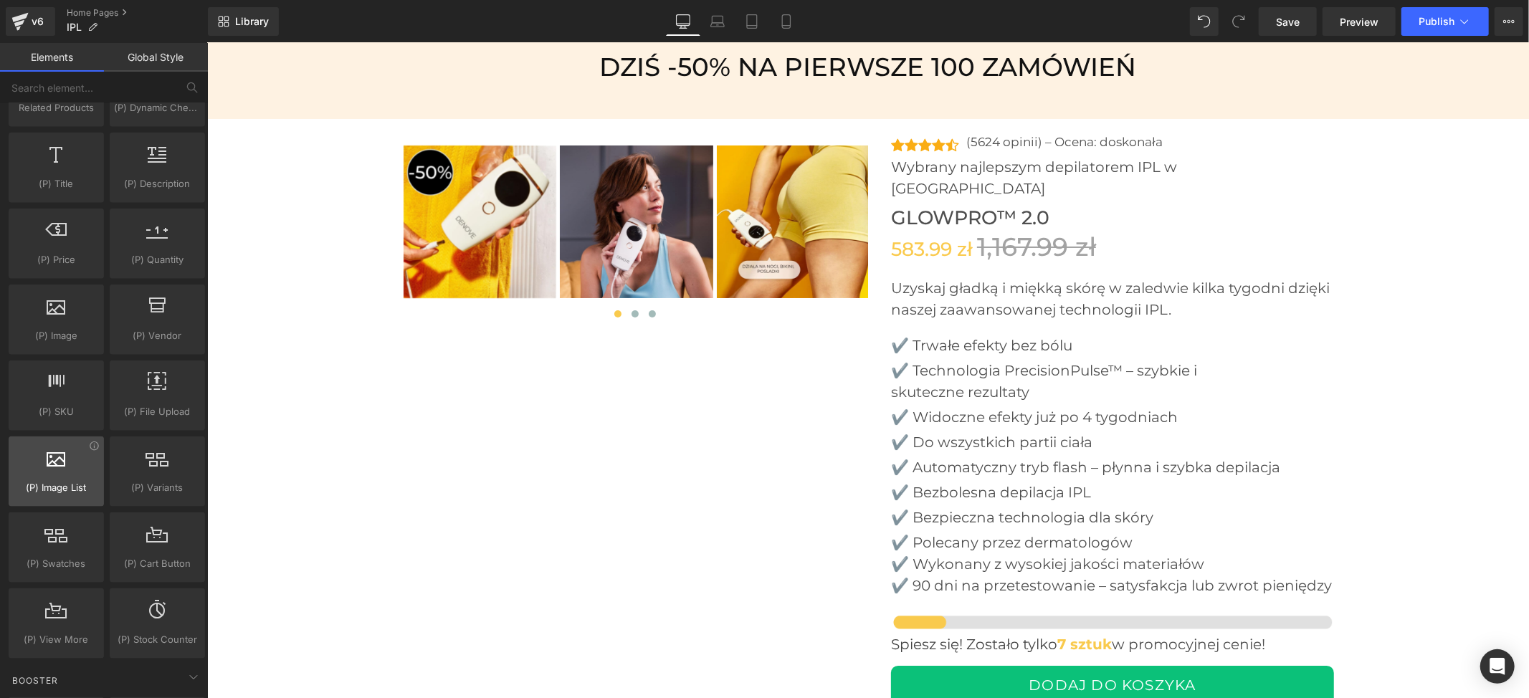
scroll to position [1433, 0]
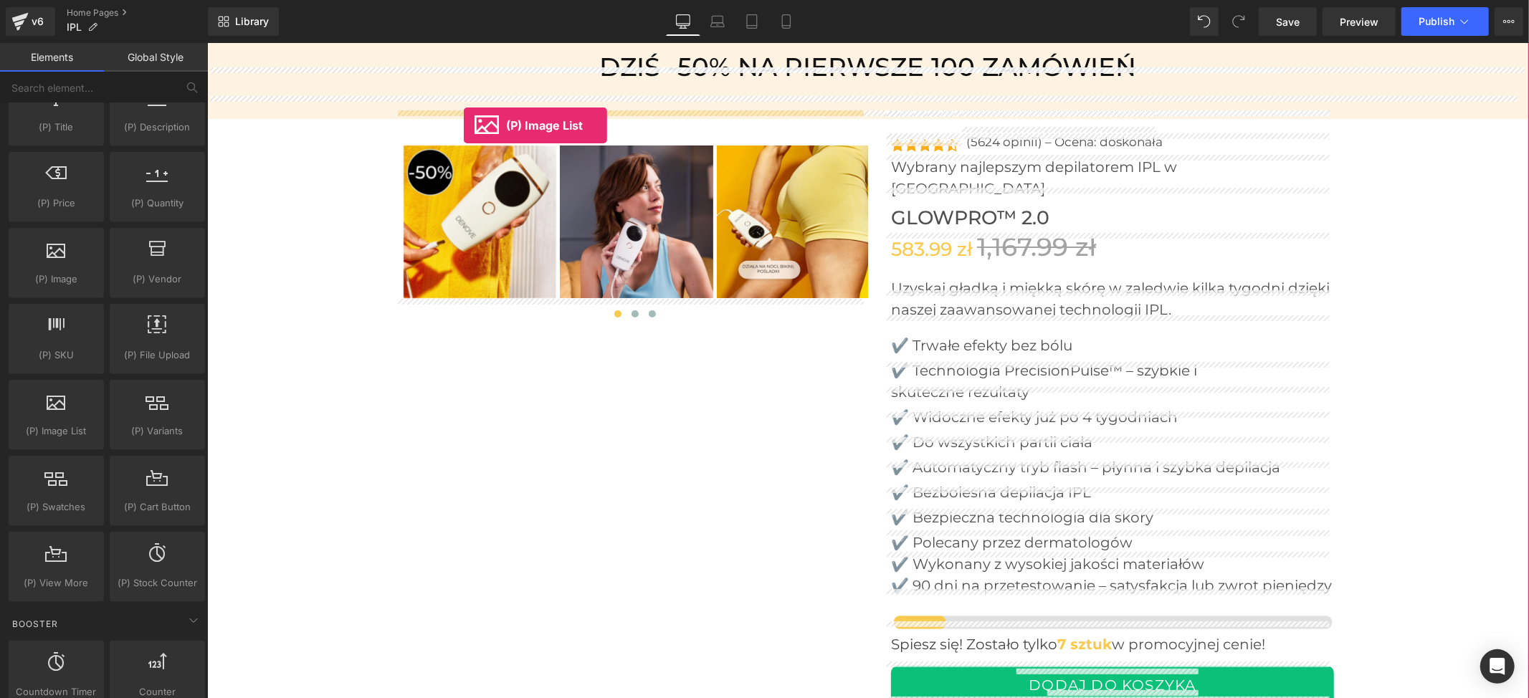
drag, startPoint x: 256, startPoint y: 472, endPoint x: 463, endPoint y: 125, distance: 404.0
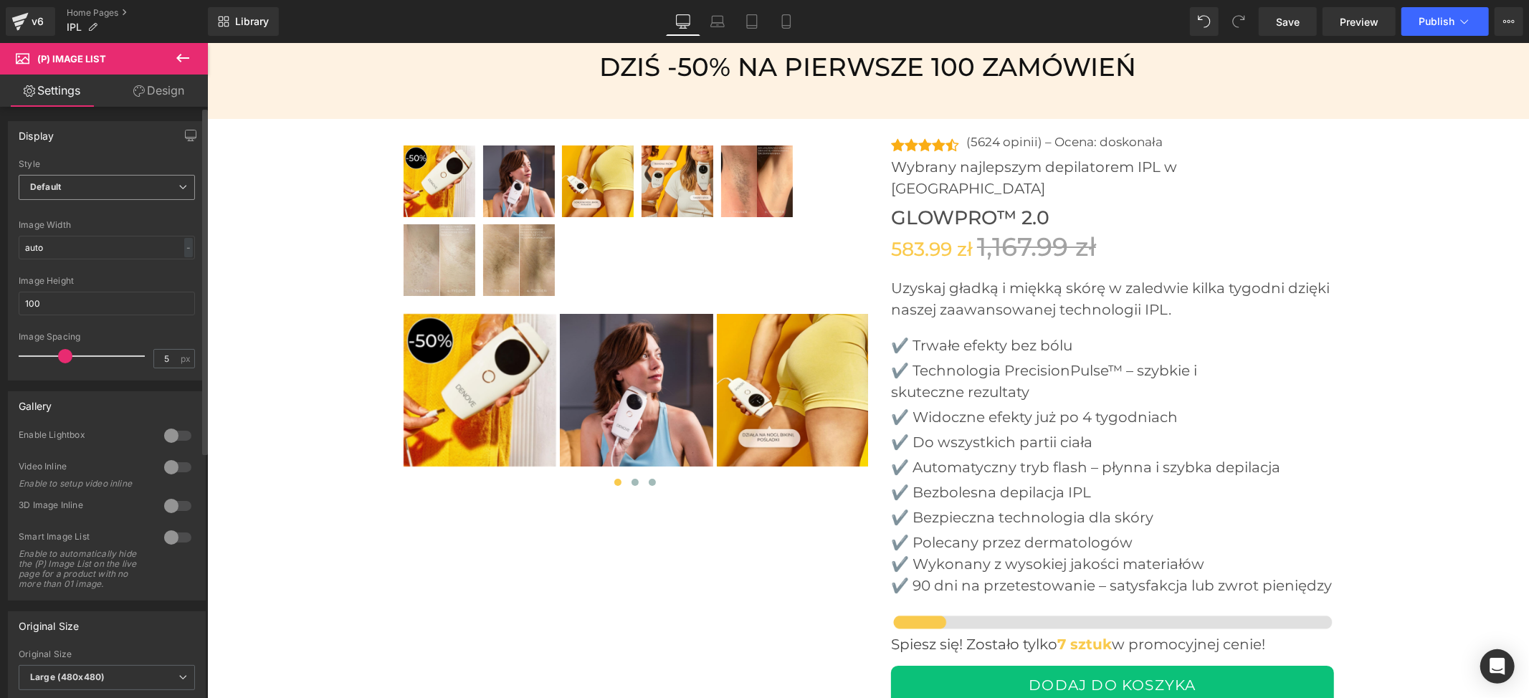
click at [81, 185] on span "Default" at bounding box center [107, 187] width 176 height 25
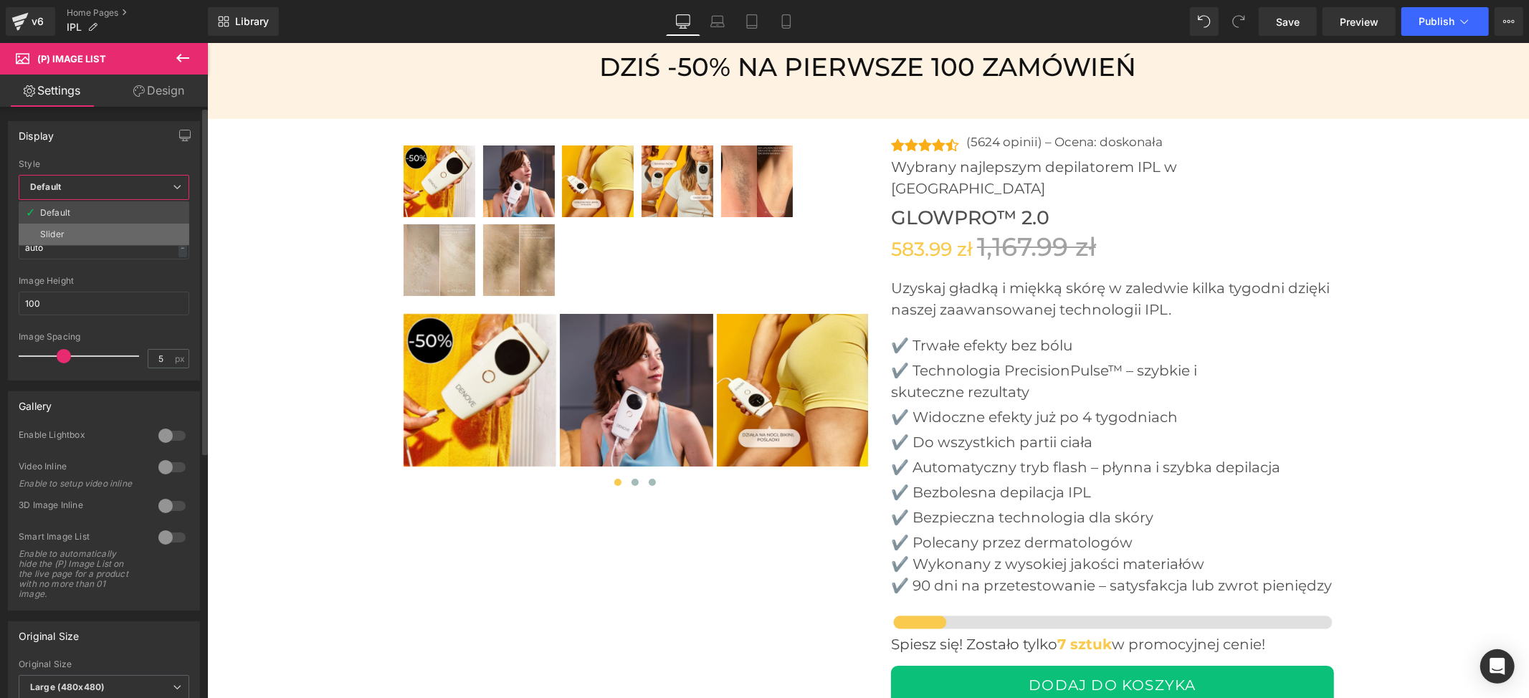
click at [84, 228] on li "Slider" at bounding box center [104, 235] width 171 height 22
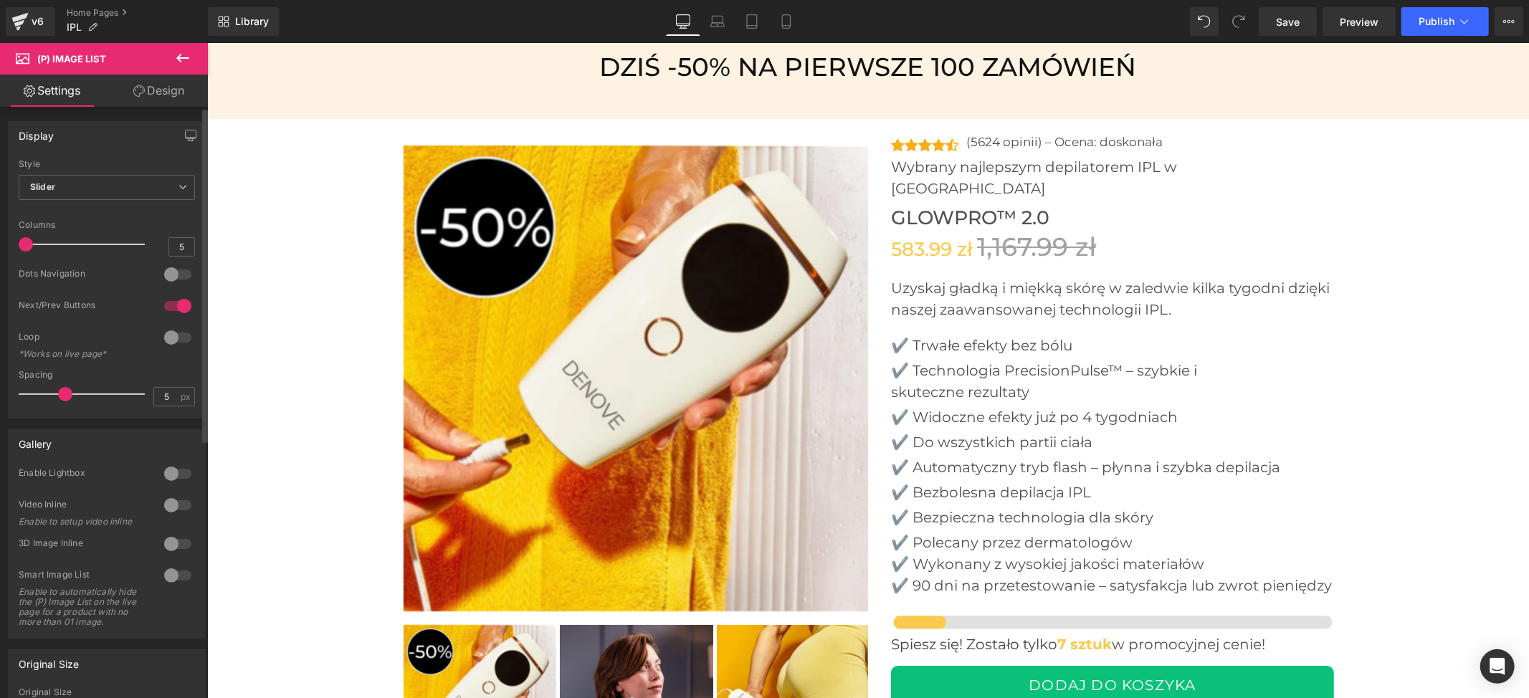
drag, startPoint x: 113, startPoint y: 244, endPoint x: 0, endPoint y: 247, distance: 113.3
click at [0, 247] on div "Display Default Slider Style Slider Default Slider 5 Columns 5 4 Columns 4 3 Co…" at bounding box center [107, 264] width 214 height 308
click at [172, 305] on div at bounding box center [178, 306] width 34 height 23
click at [717, 27] on icon at bounding box center [717, 25] width 14 height 4
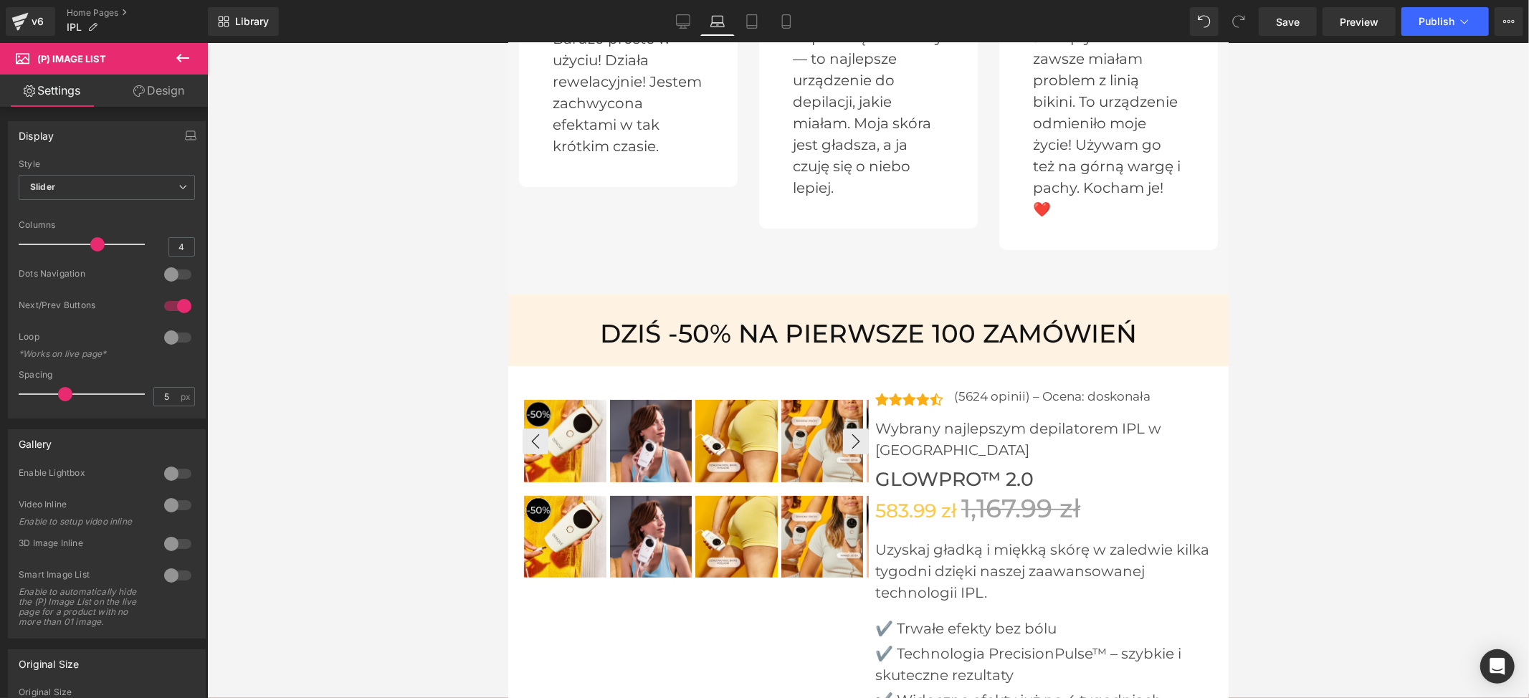
scroll to position [4755, 0]
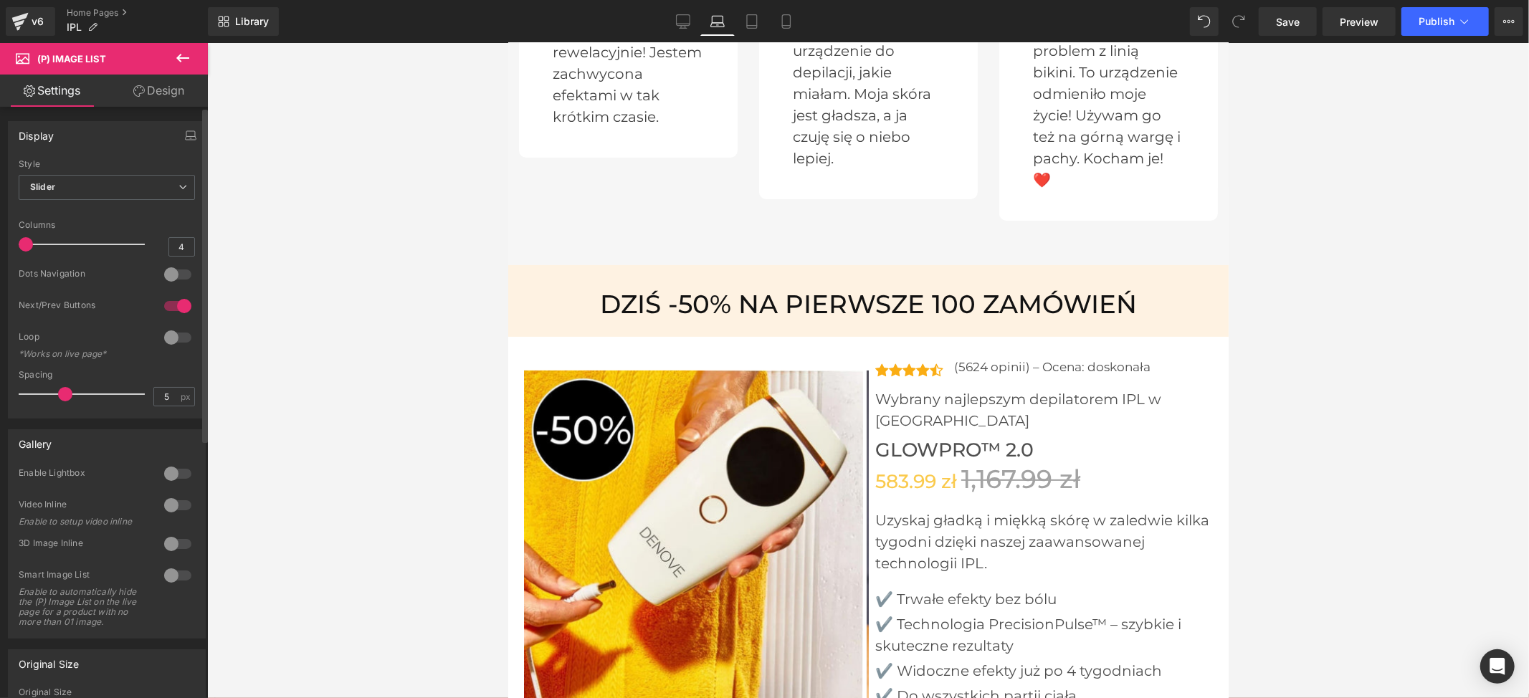
drag, startPoint x: 90, startPoint y: 244, endPoint x: 0, endPoint y: 257, distance: 91.1
click at [0, 257] on div "Display Default Slider Style Slider Default Slider 5 Columns 5 4 Columns 4 3 Co…" at bounding box center [107, 264] width 214 height 308
click at [176, 307] on div at bounding box center [178, 306] width 34 height 23
click at [752, 20] on icon at bounding box center [752, 21] width 14 height 14
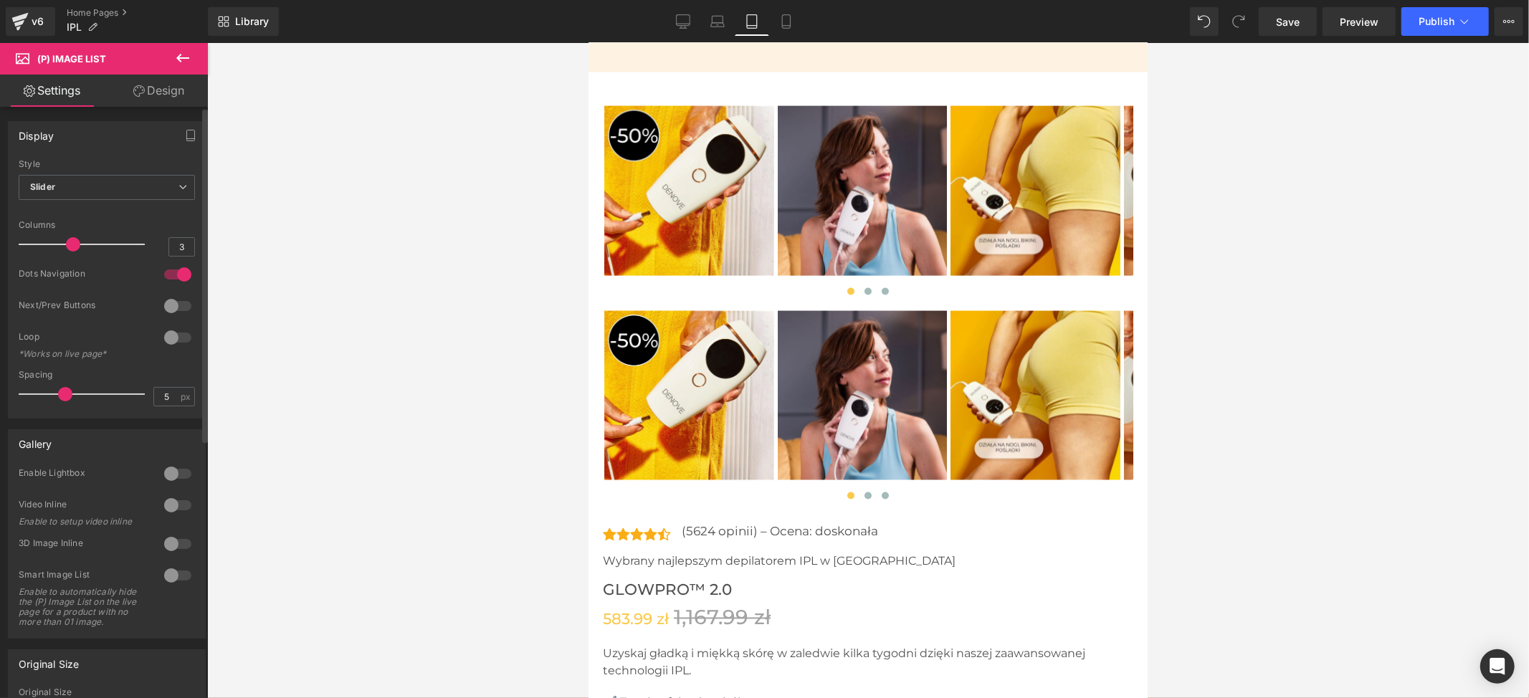
scroll to position [6403, 0]
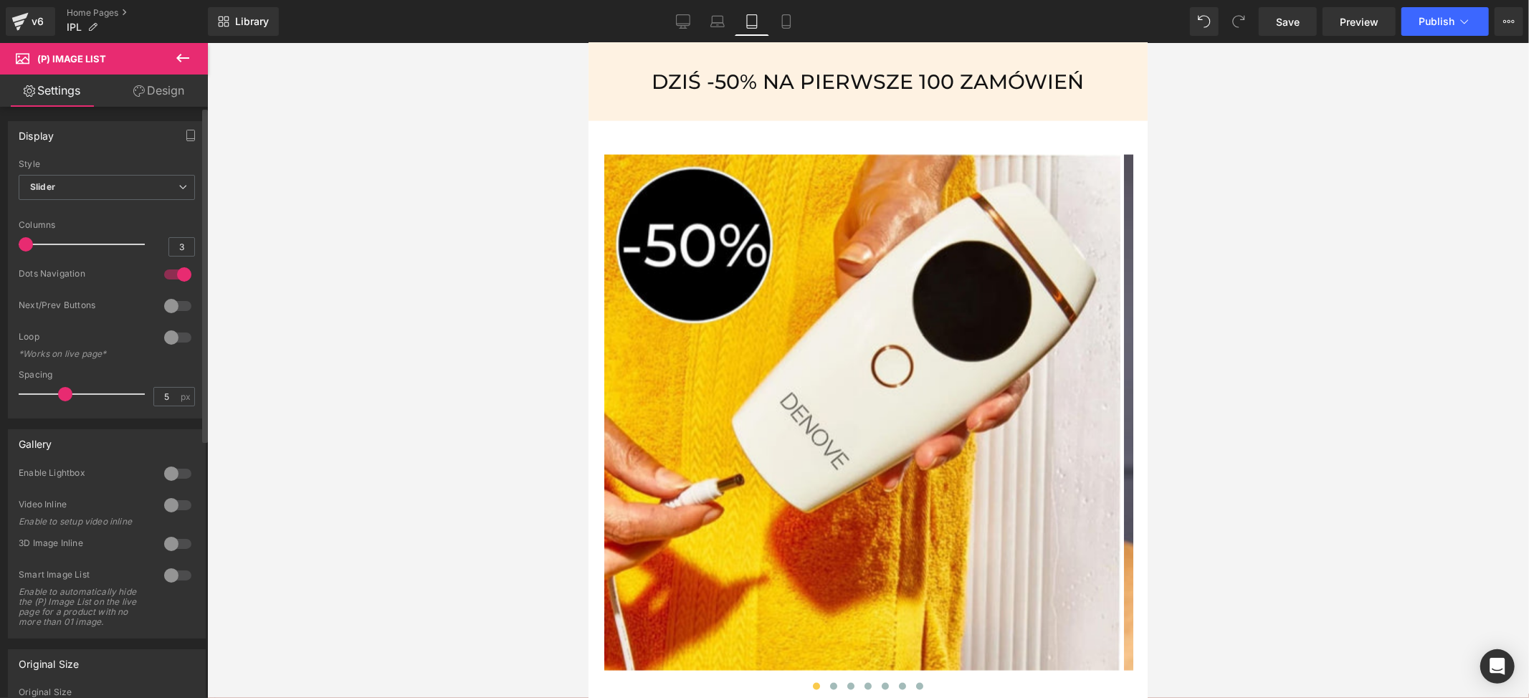
drag, startPoint x: 72, startPoint y: 247, endPoint x: 0, endPoint y: 242, distance: 71.8
click at [0, 242] on div "Display Default Slider Style Slider Default Slider 5 Columns 5 4 Columns 4 3 Co…" at bounding box center [107, 264] width 214 height 308
click at [170, 273] on div at bounding box center [178, 274] width 34 height 23
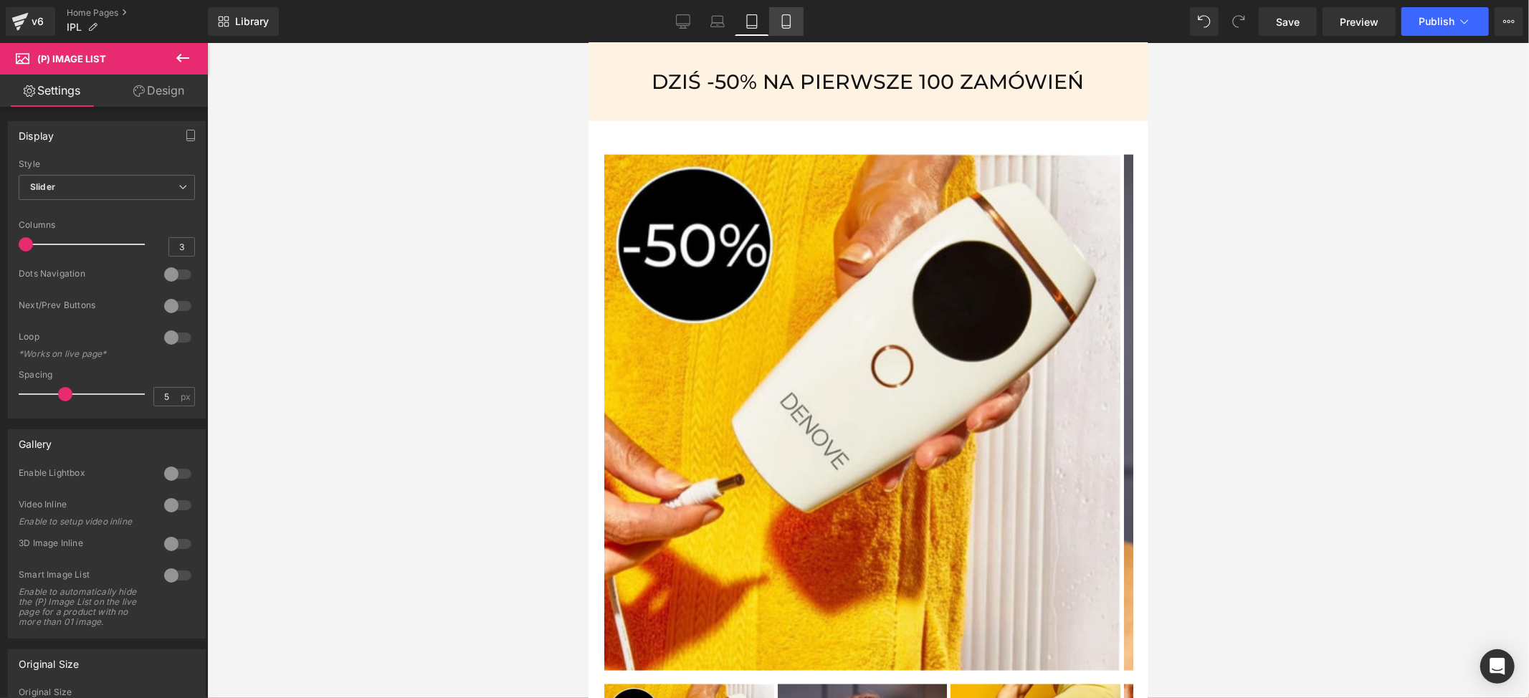
click at [781, 24] on icon at bounding box center [786, 21] width 14 height 14
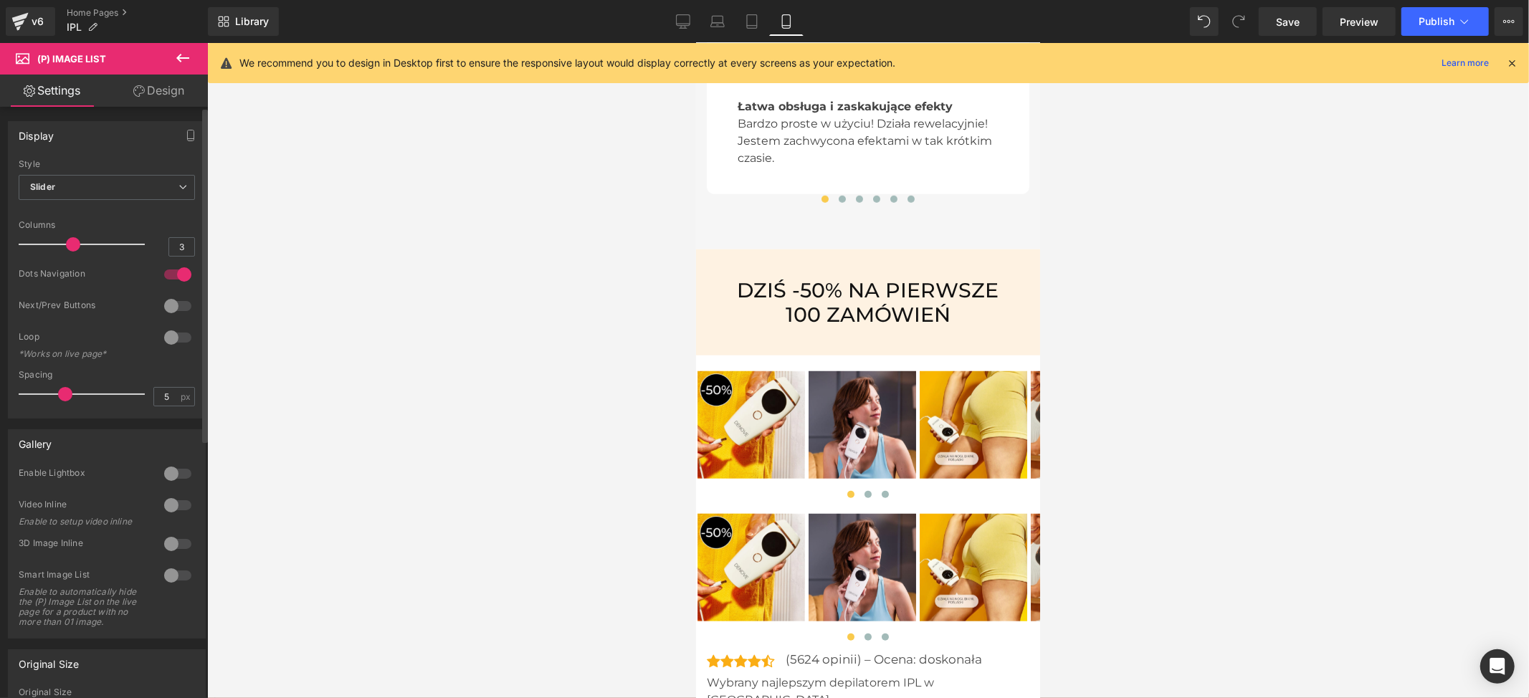
scroll to position [5725, 0]
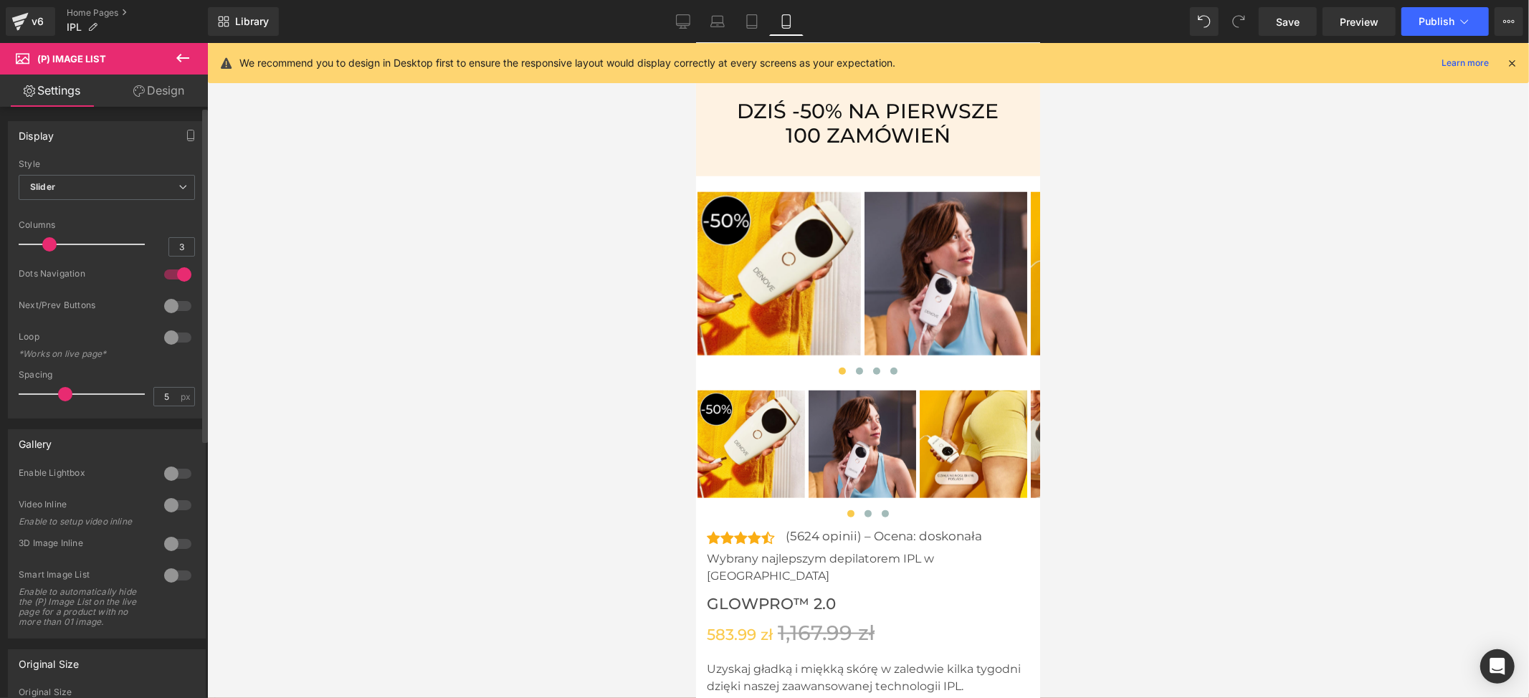
drag, startPoint x: 69, startPoint y: 245, endPoint x: 1, endPoint y: 244, distance: 68.1
click at [1, 244] on div "Display Default Slider Style Slider Default Slider 5 Columns 5 4 Columns 4 3 Co…" at bounding box center [107, 264] width 214 height 308
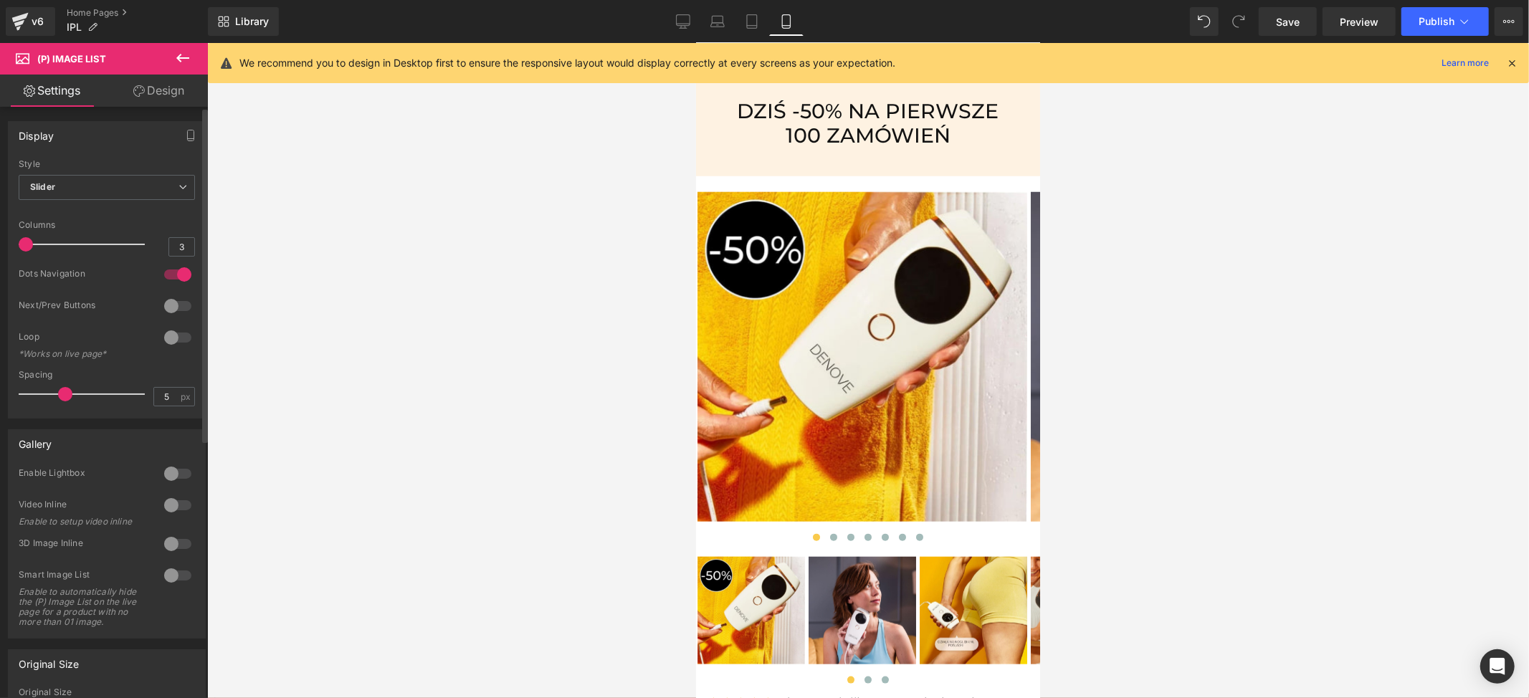
click at [164, 273] on div at bounding box center [178, 274] width 34 height 23
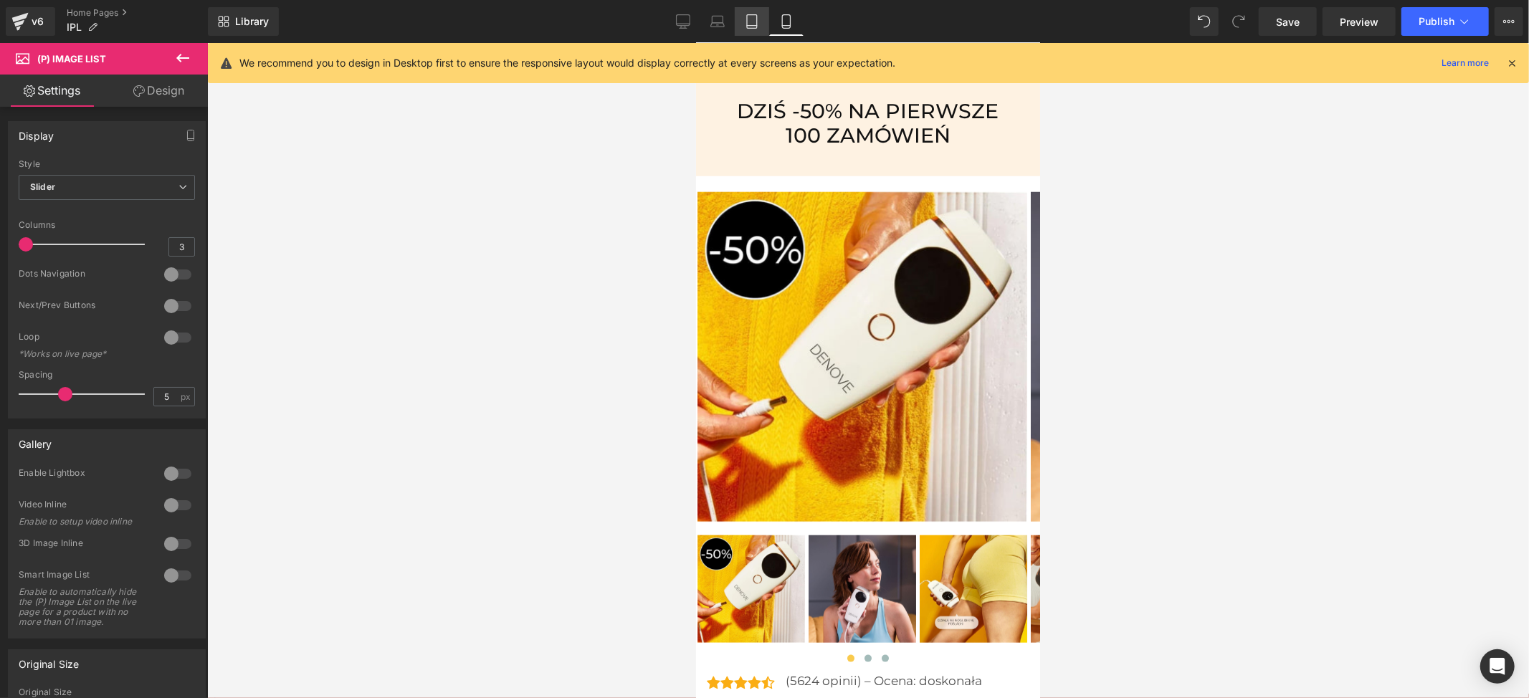
click at [752, 23] on icon at bounding box center [752, 21] width 14 height 14
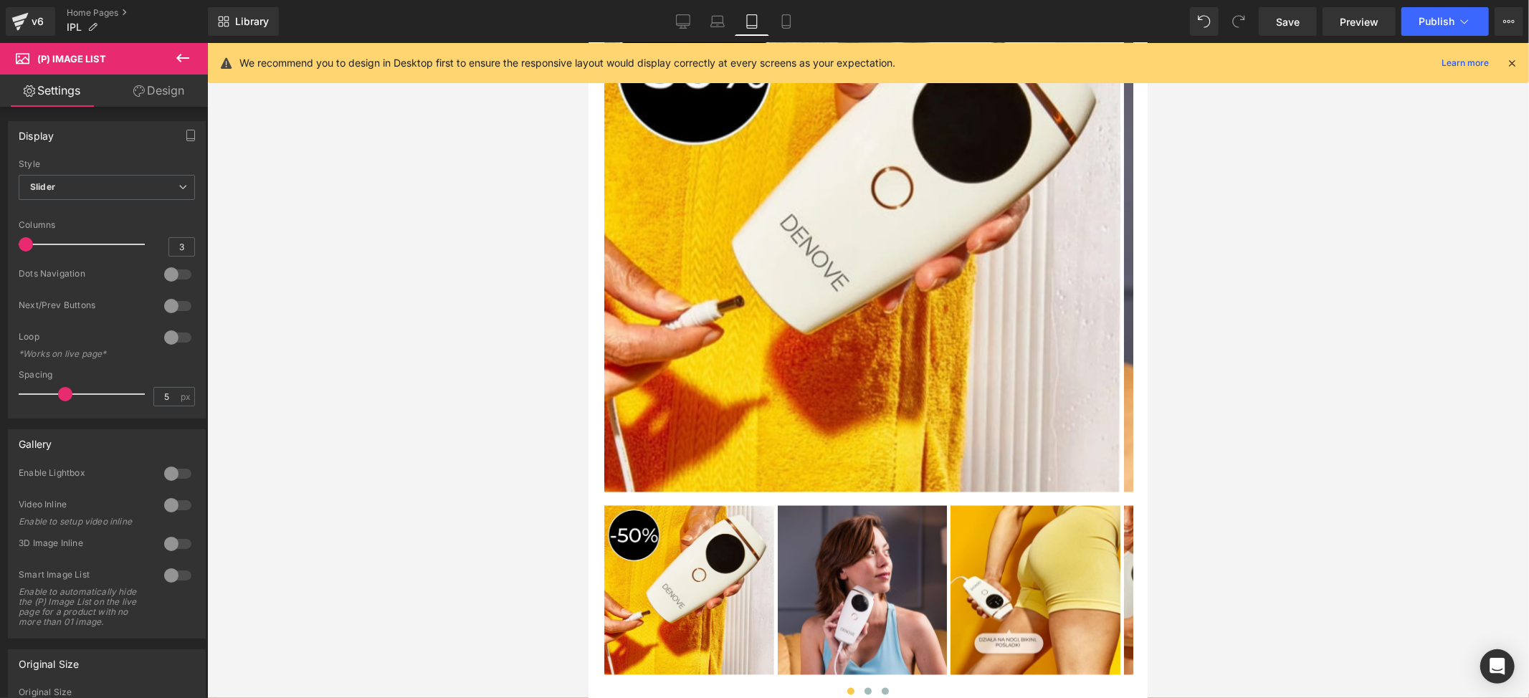
scroll to position [6403, 0]
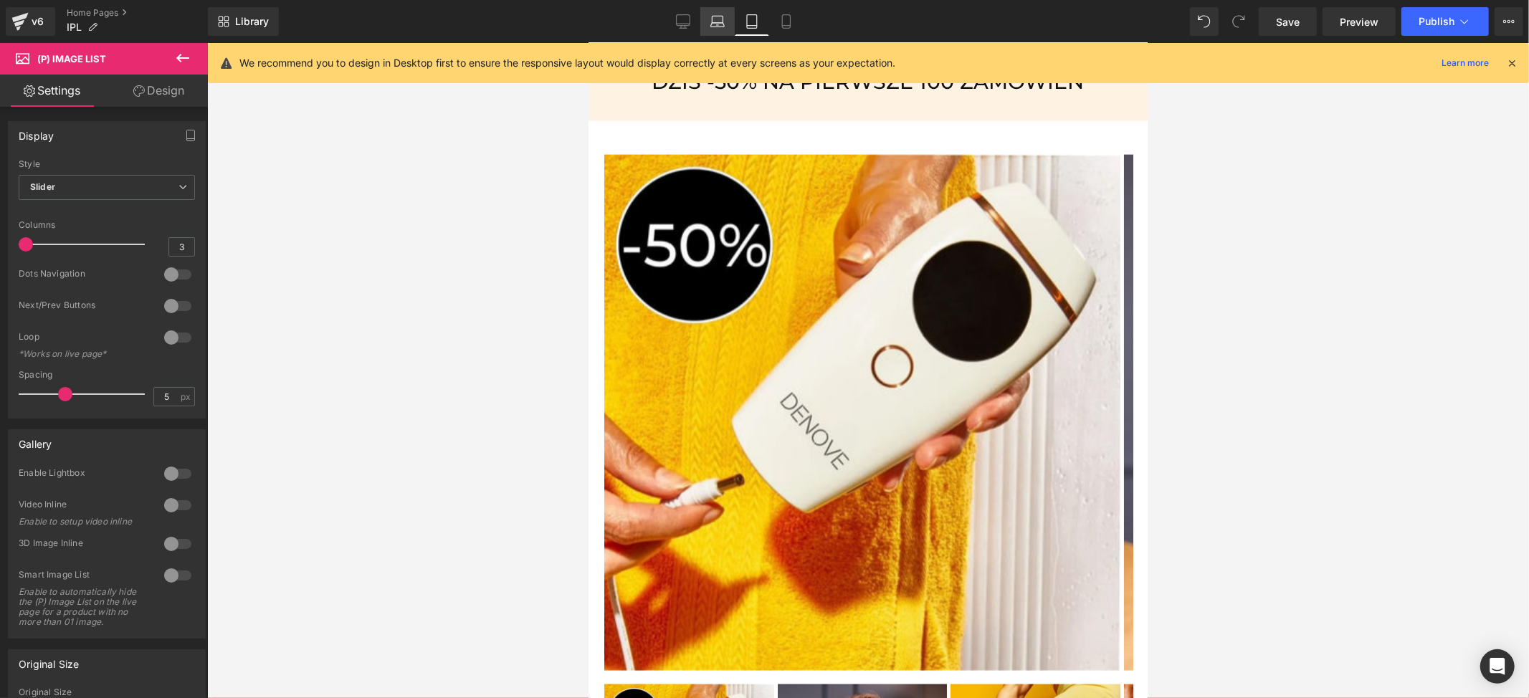
click at [722, 24] on icon at bounding box center [717, 21] width 14 height 14
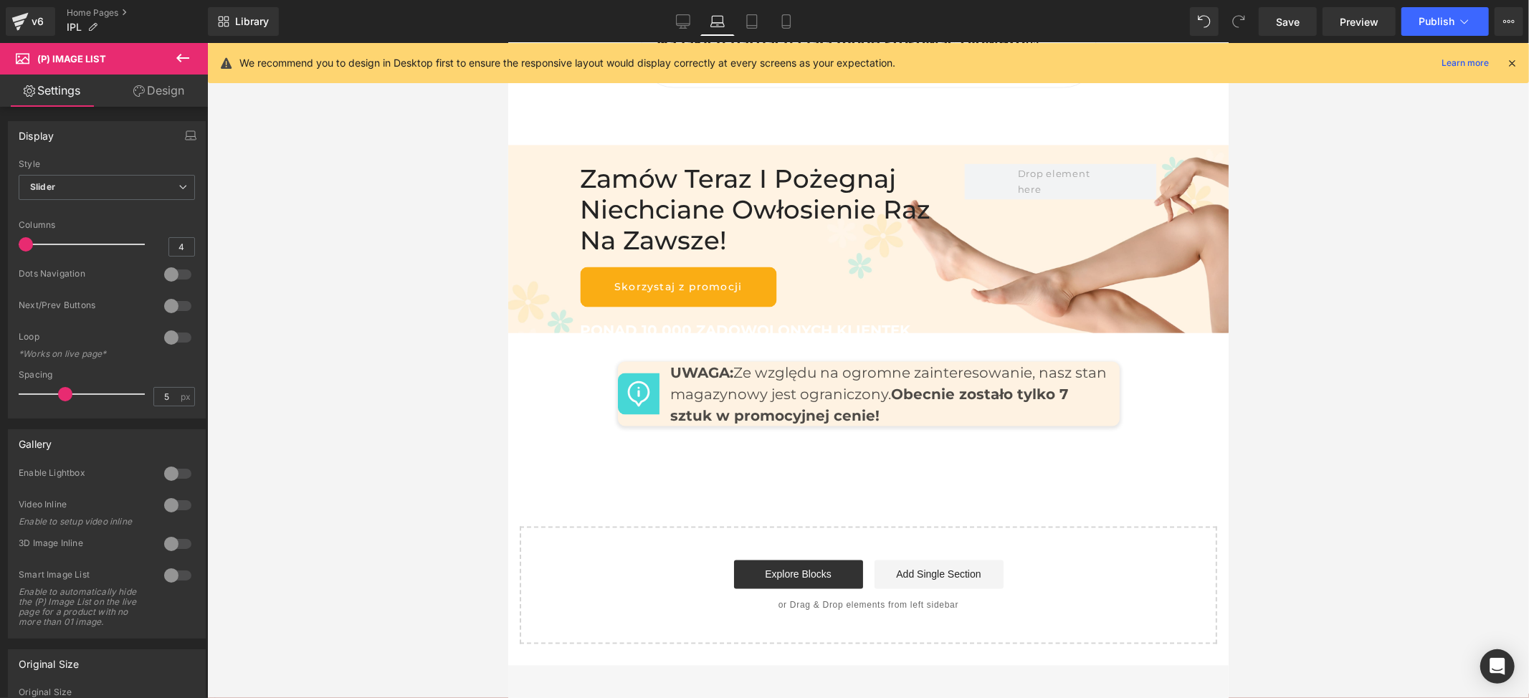
scroll to position [4869, 0]
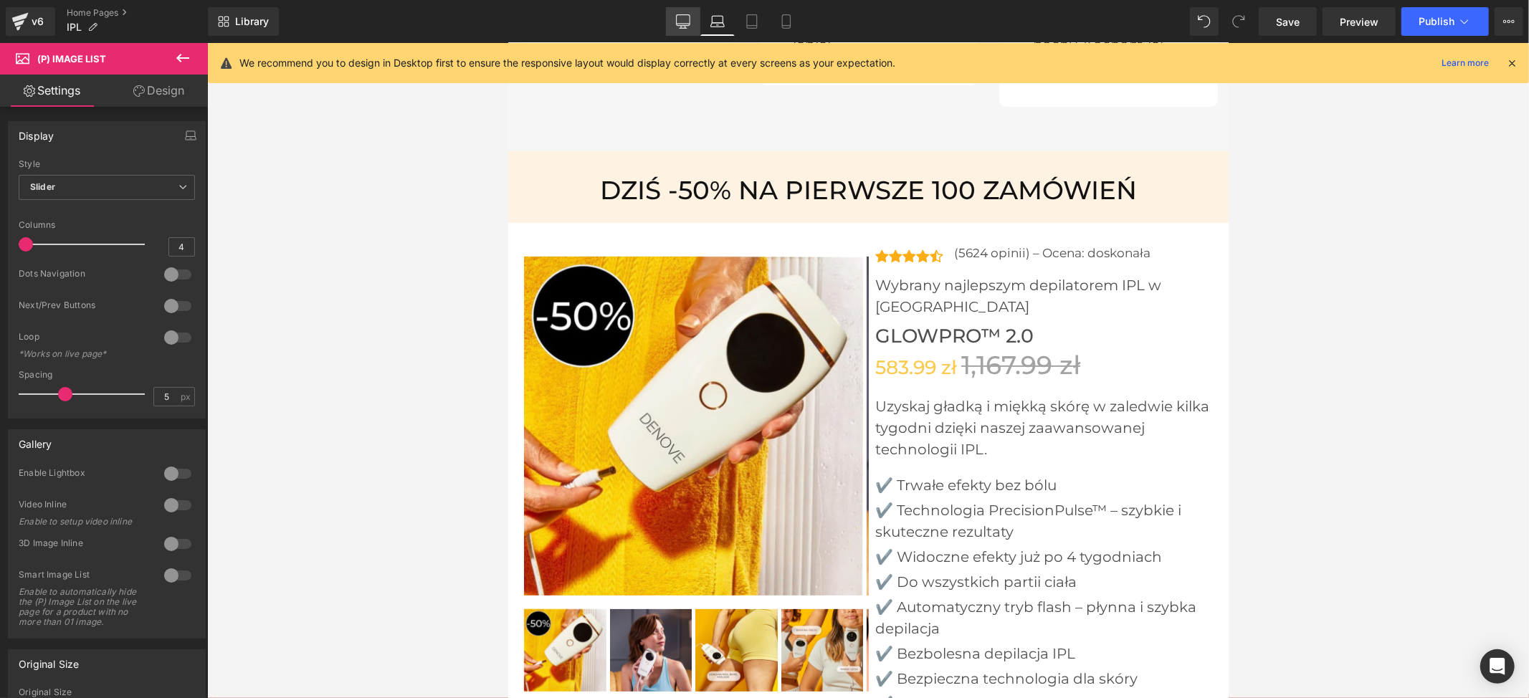
click at [681, 27] on icon at bounding box center [683, 21] width 14 height 14
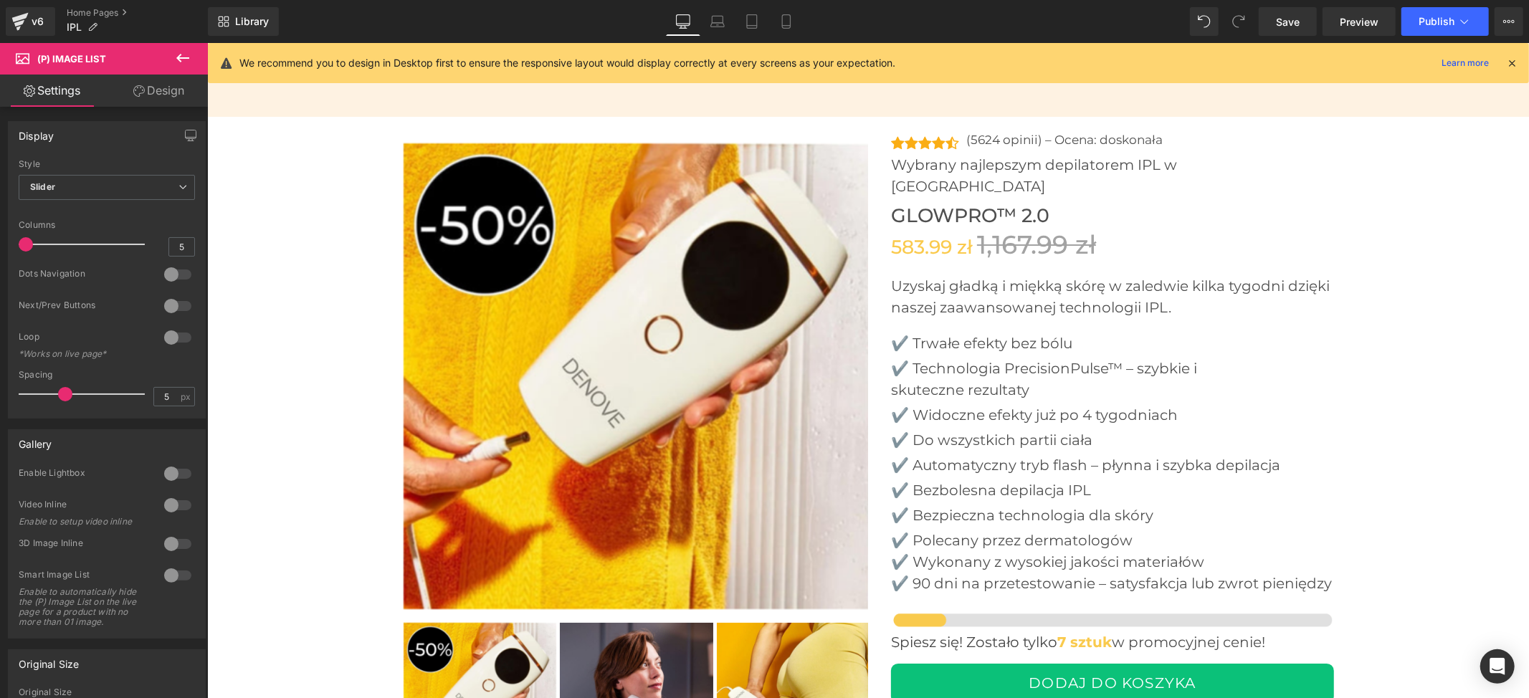
scroll to position [4464, 0]
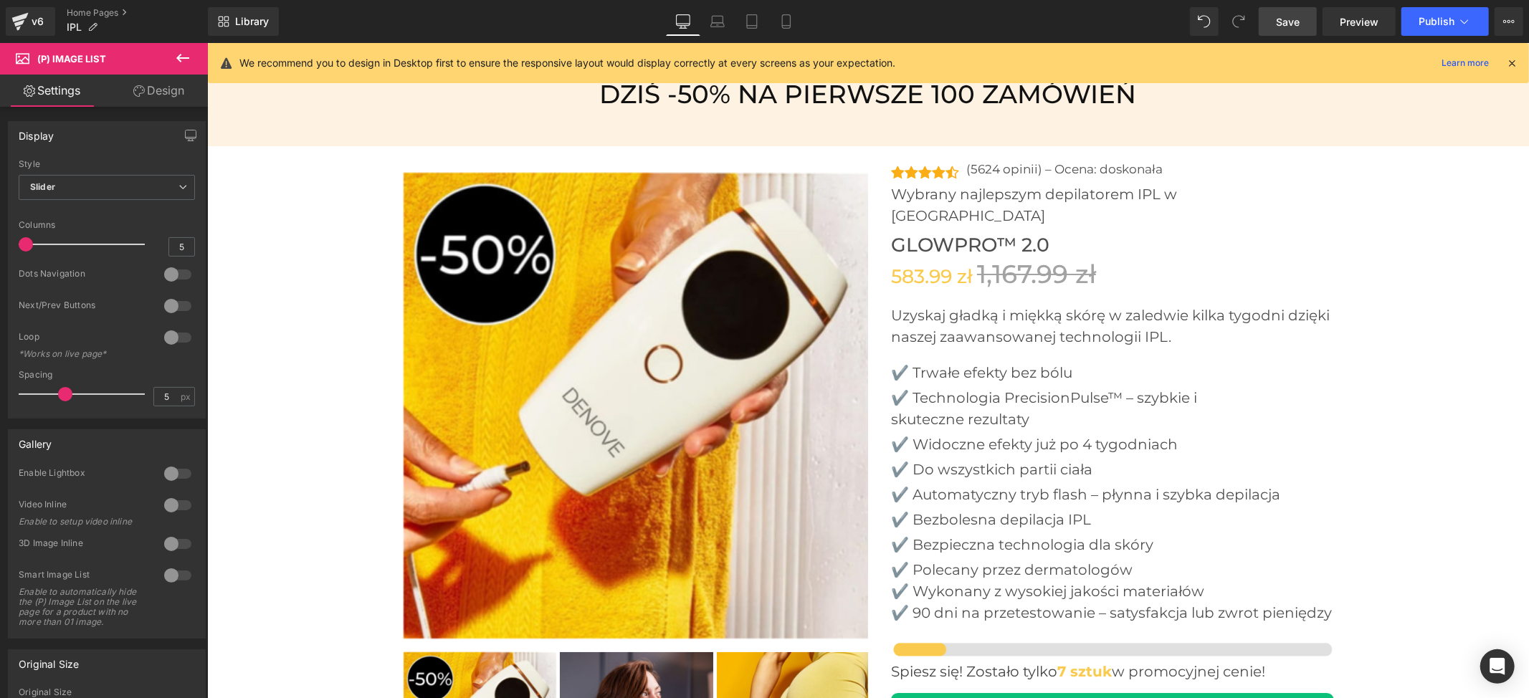
click at [1293, 33] on link "Save" at bounding box center [1288, 21] width 58 height 29
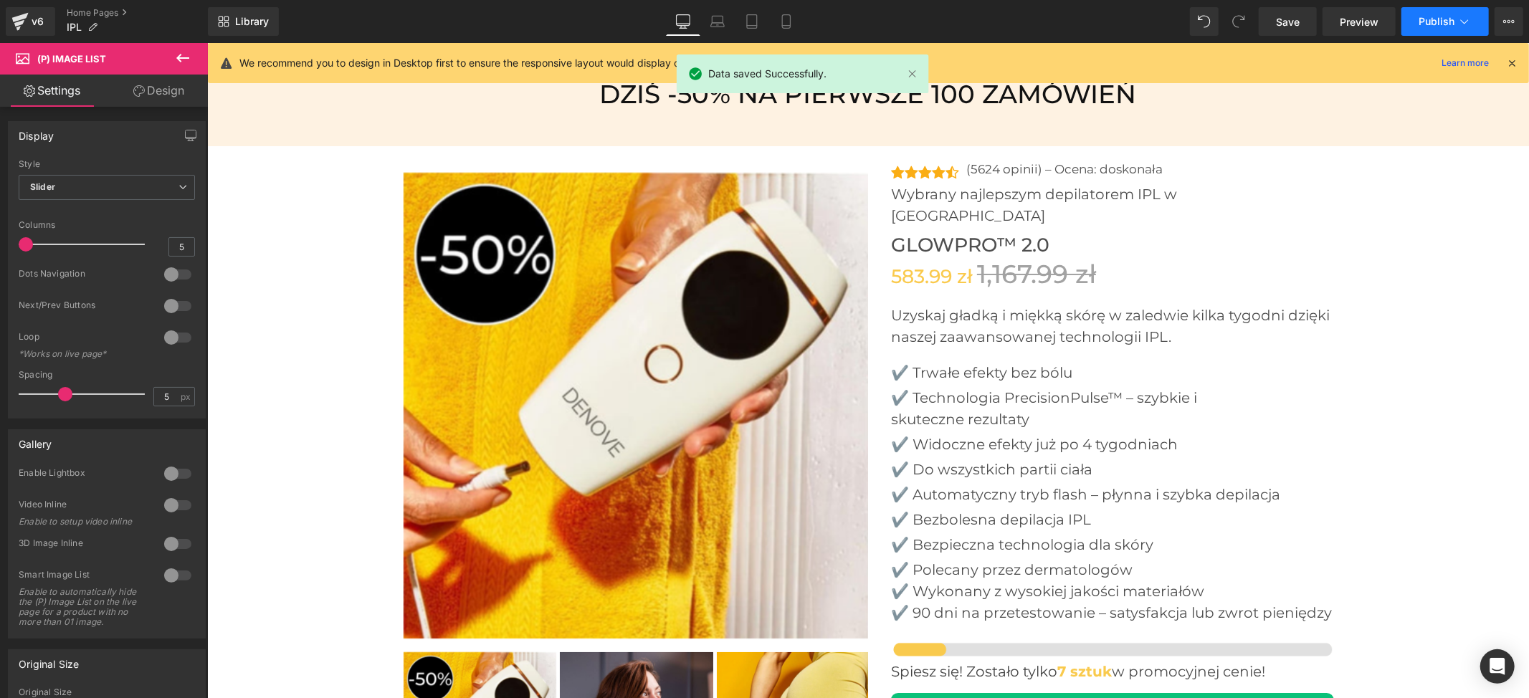
click at [1454, 26] on button "Publish" at bounding box center [1444, 21] width 87 height 29
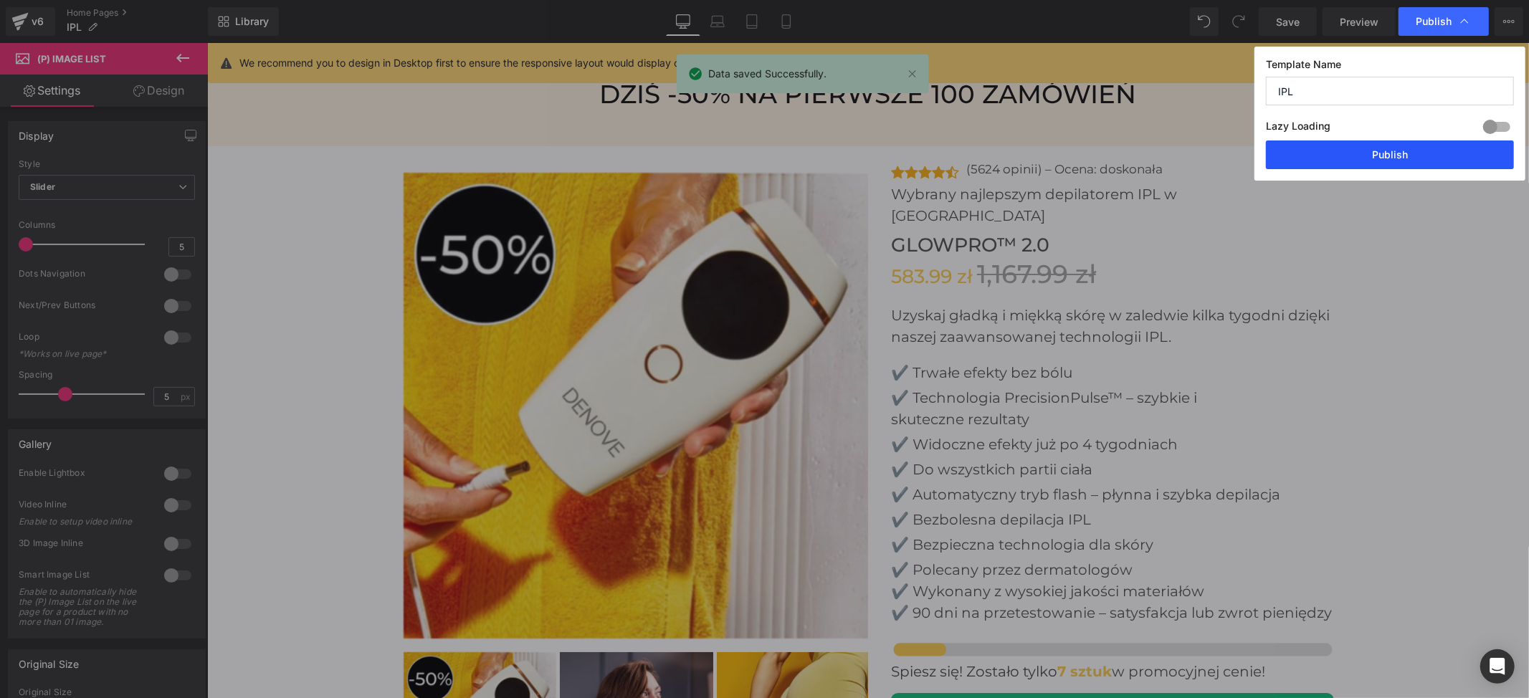
click at [1413, 155] on button "Publish" at bounding box center [1390, 154] width 248 height 29
